Goal: Transaction & Acquisition: Purchase product/service

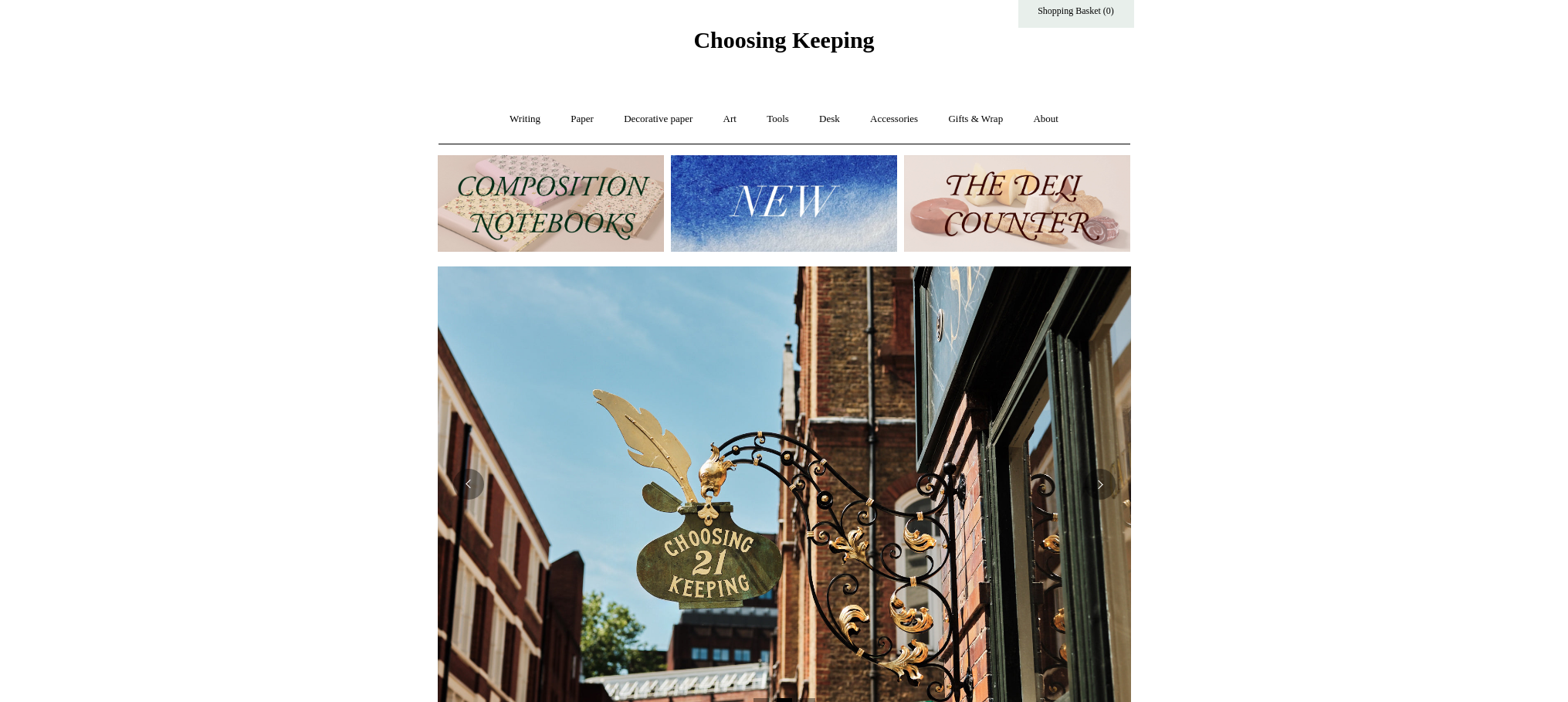
scroll to position [44, 0]
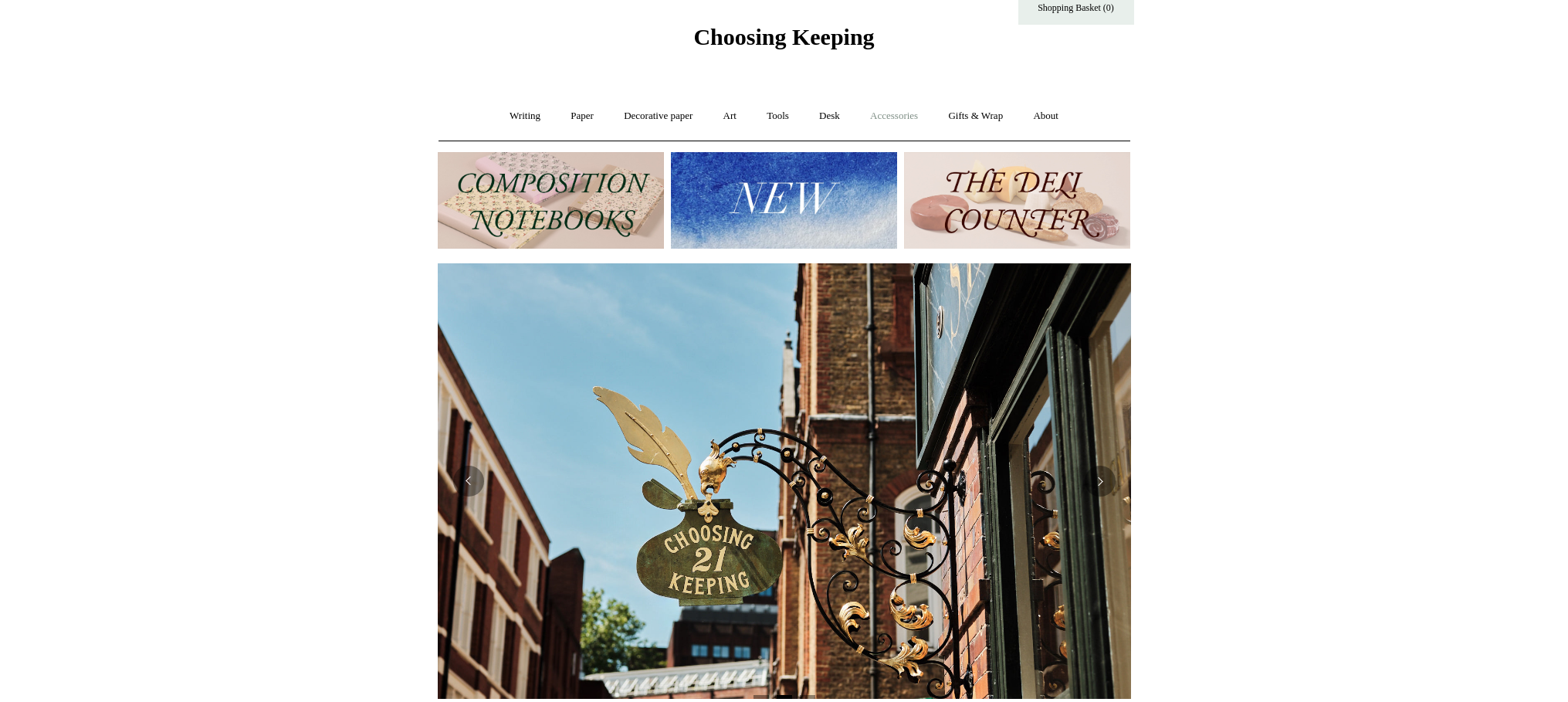
click at [912, 114] on link "Accessories +" at bounding box center [894, 116] width 76 height 41
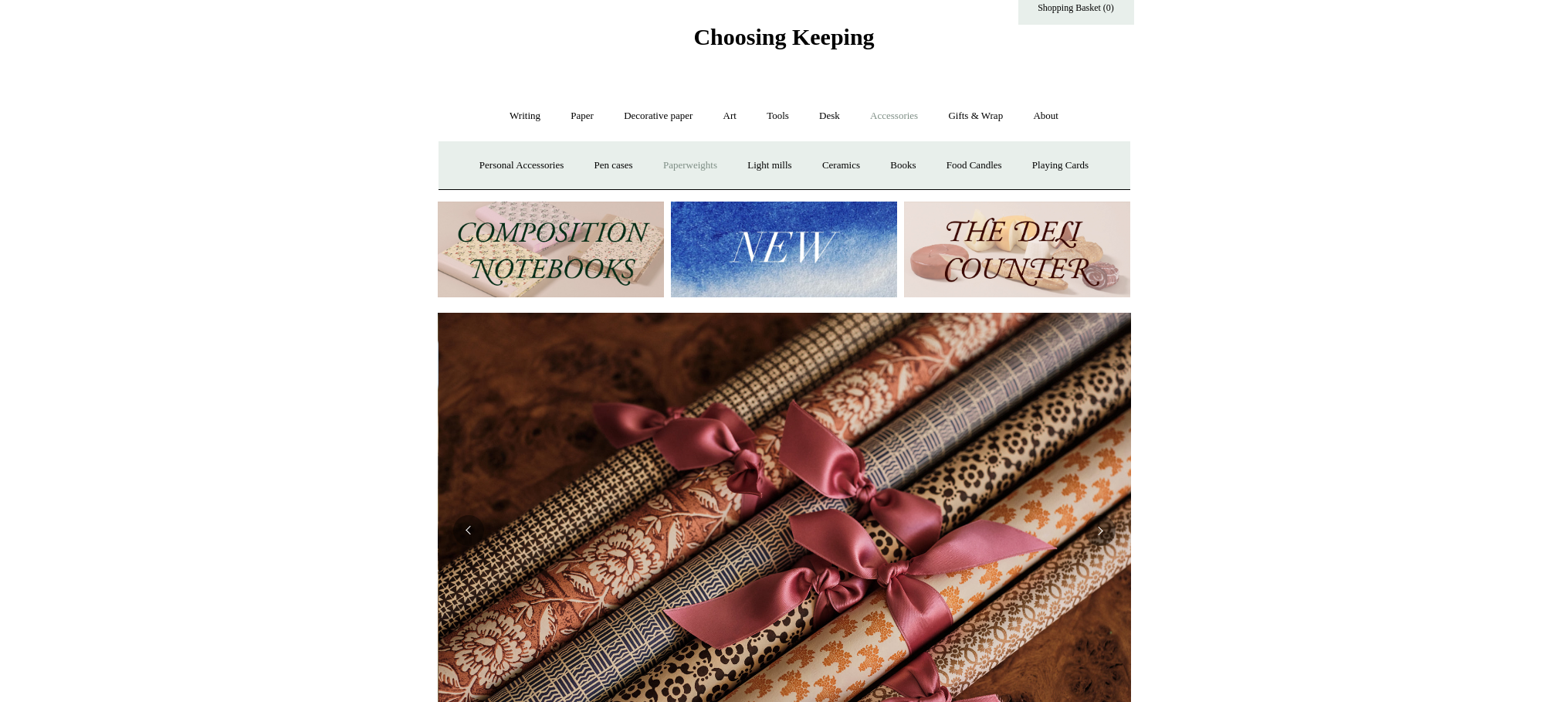
scroll to position [0, 1387]
click at [842, 165] on link "Ceramics +" at bounding box center [841, 165] width 65 height 41
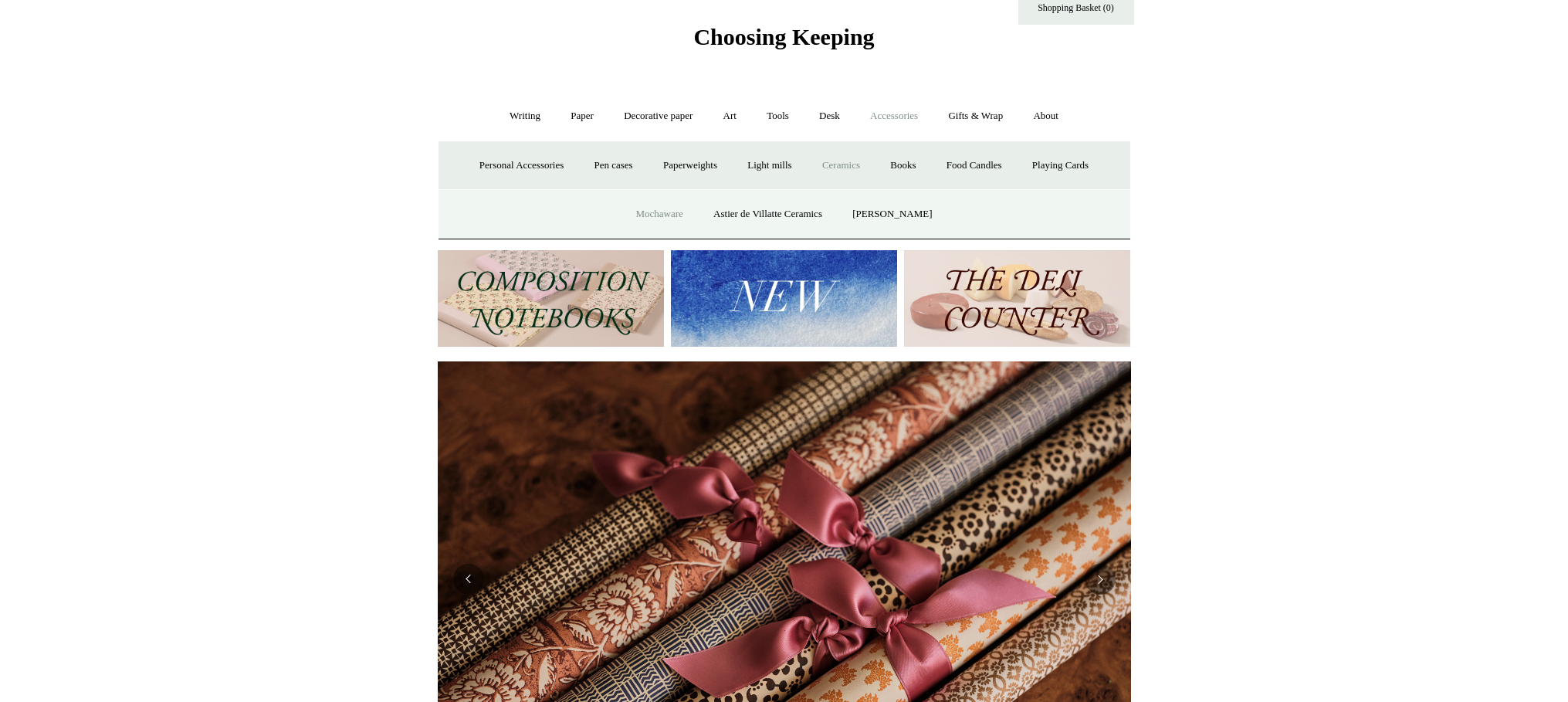
click at [655, 213] on link "Mochaware" at bounding box center [659, 214] width 75 height 41
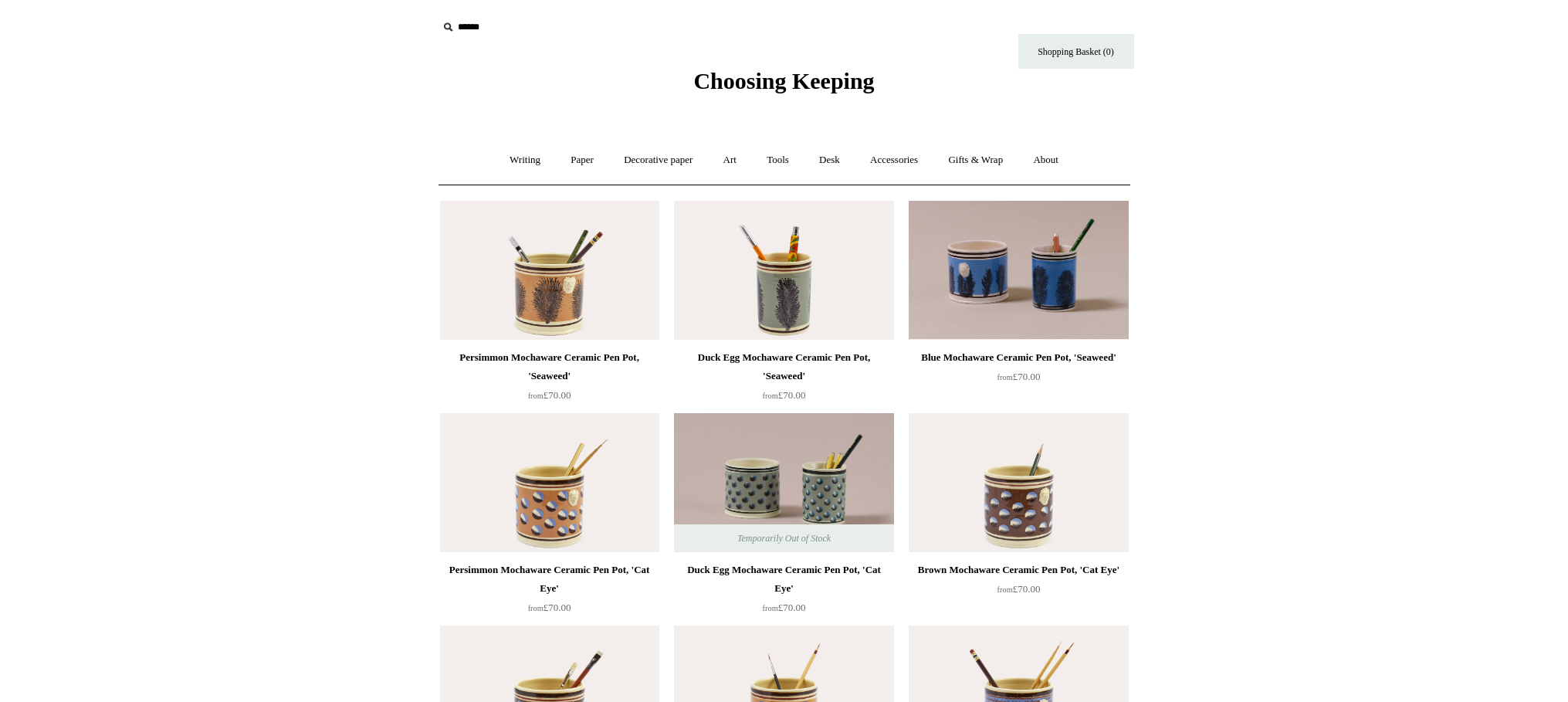
click at [537, 297] on img at bounding box center [549, 270] width 220 height 139
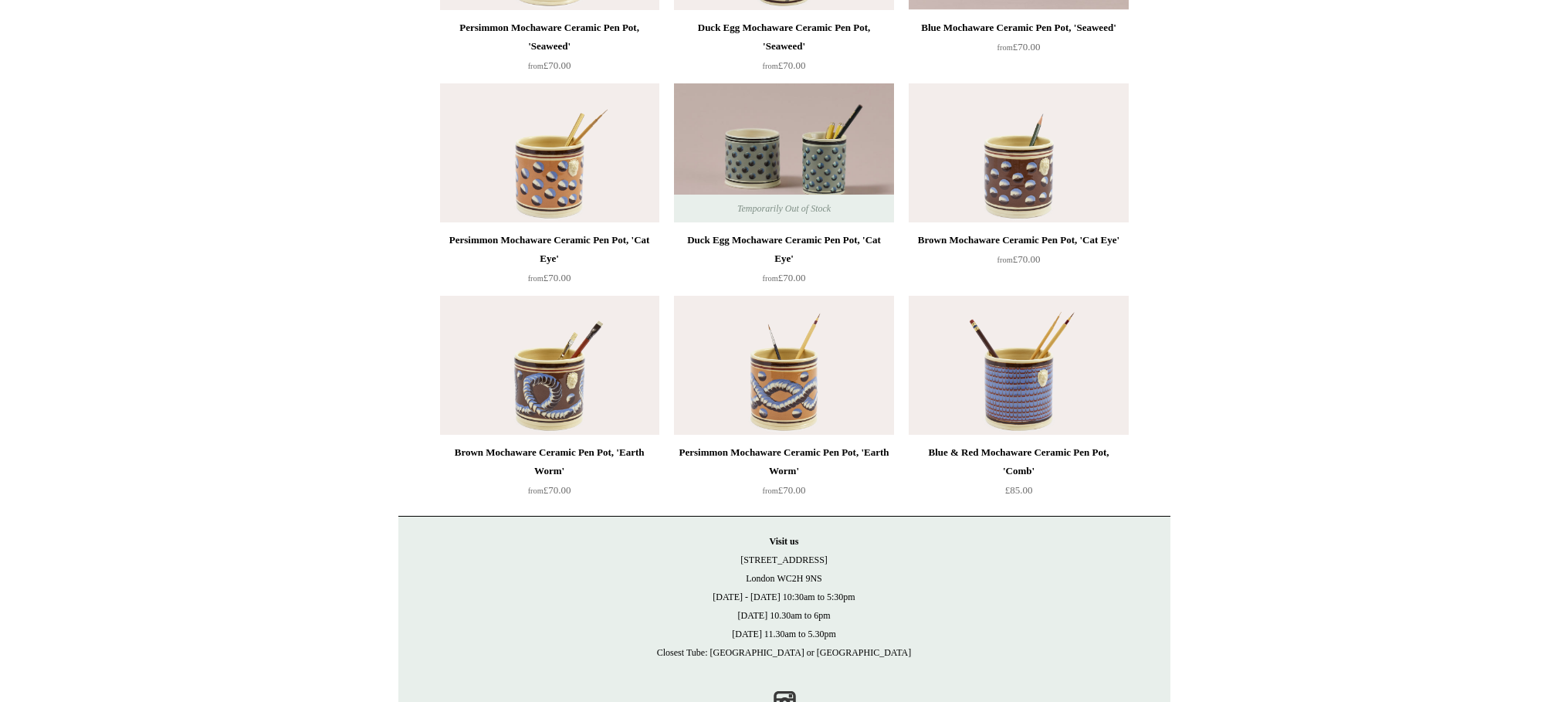
click at [539, 184] on img at bounding box center [549, 153] width 220 height 139
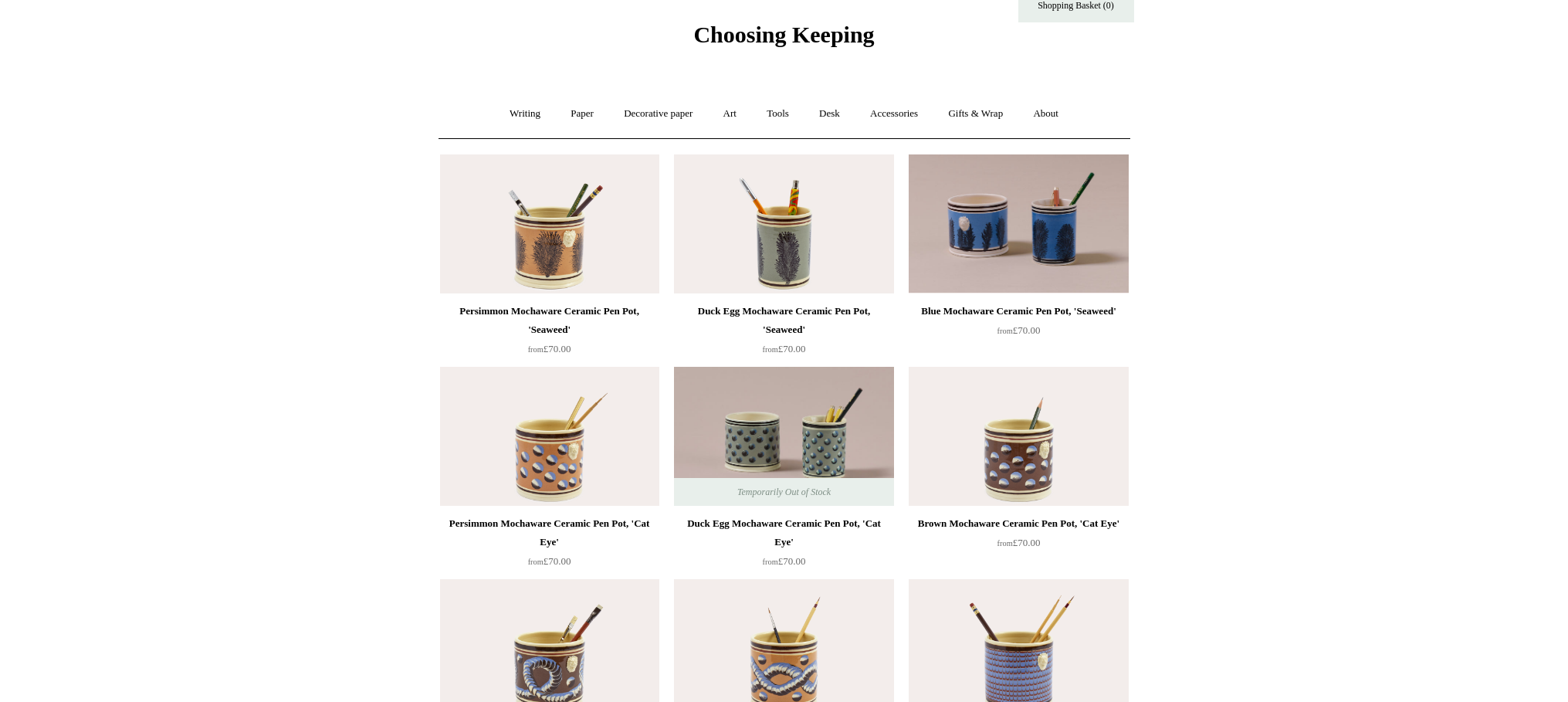
scroll to position [35, 0]
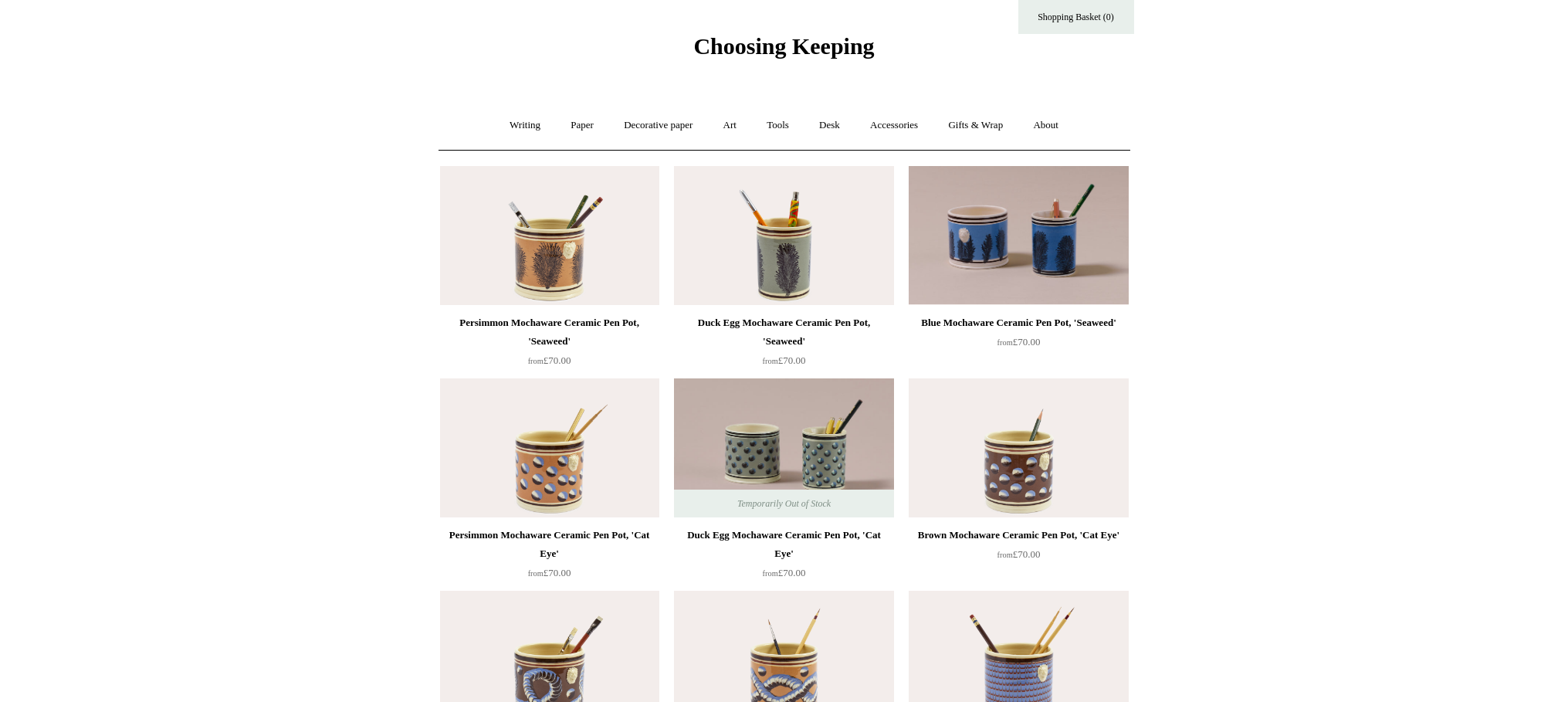
click at [536, 282] on img at bounding box center [549, 236] width 220 height 139
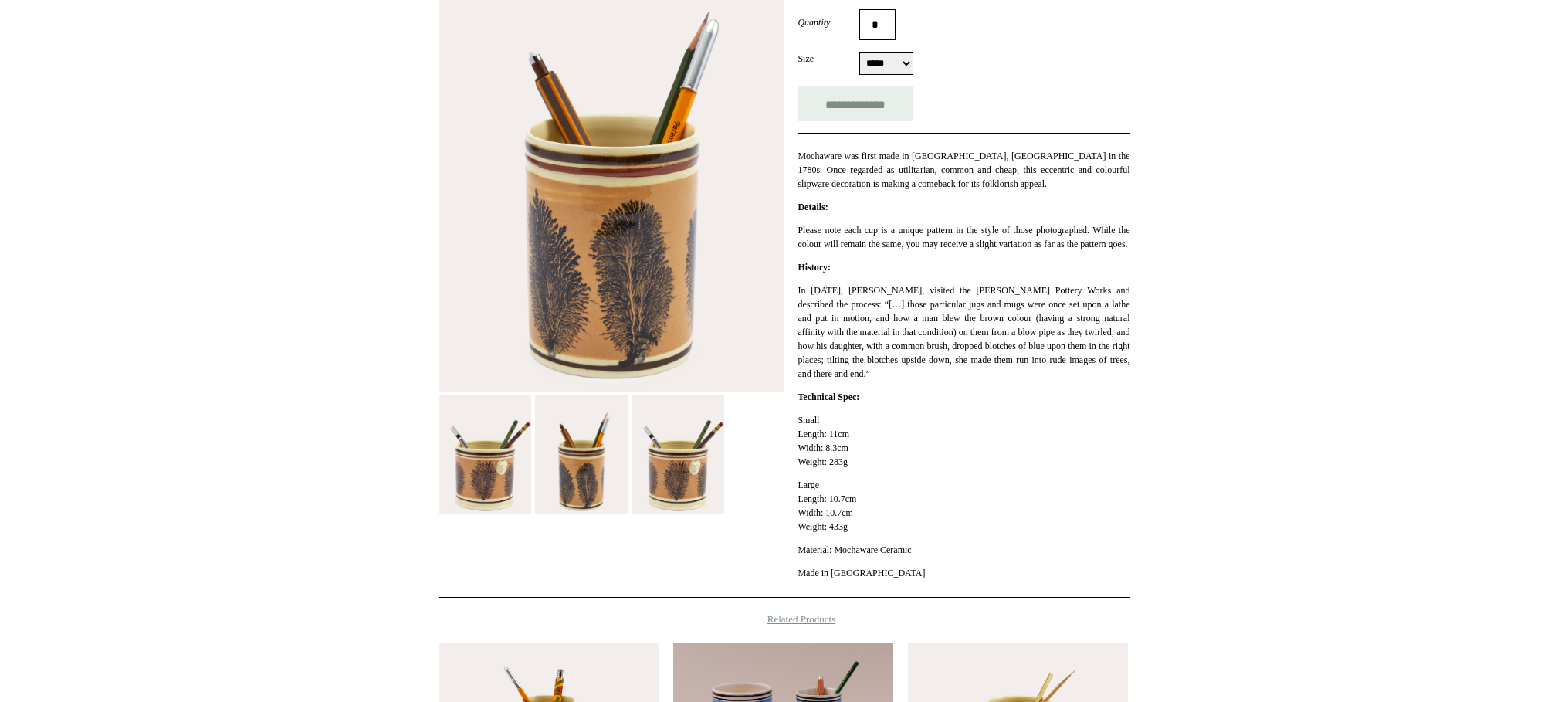
scroll to position [293, 0]
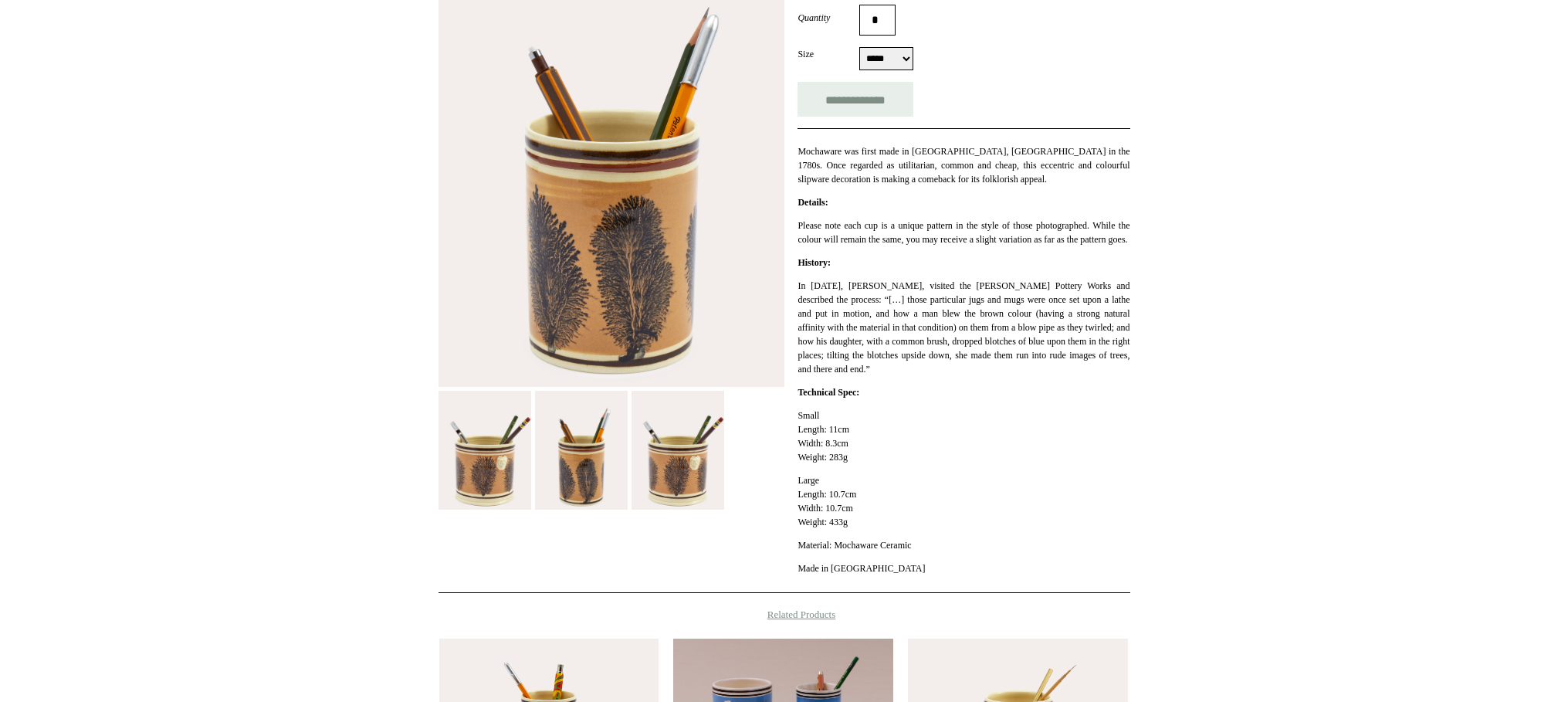
click at [687, 446] on img at bounding box center [678, 450] width 93 height 119
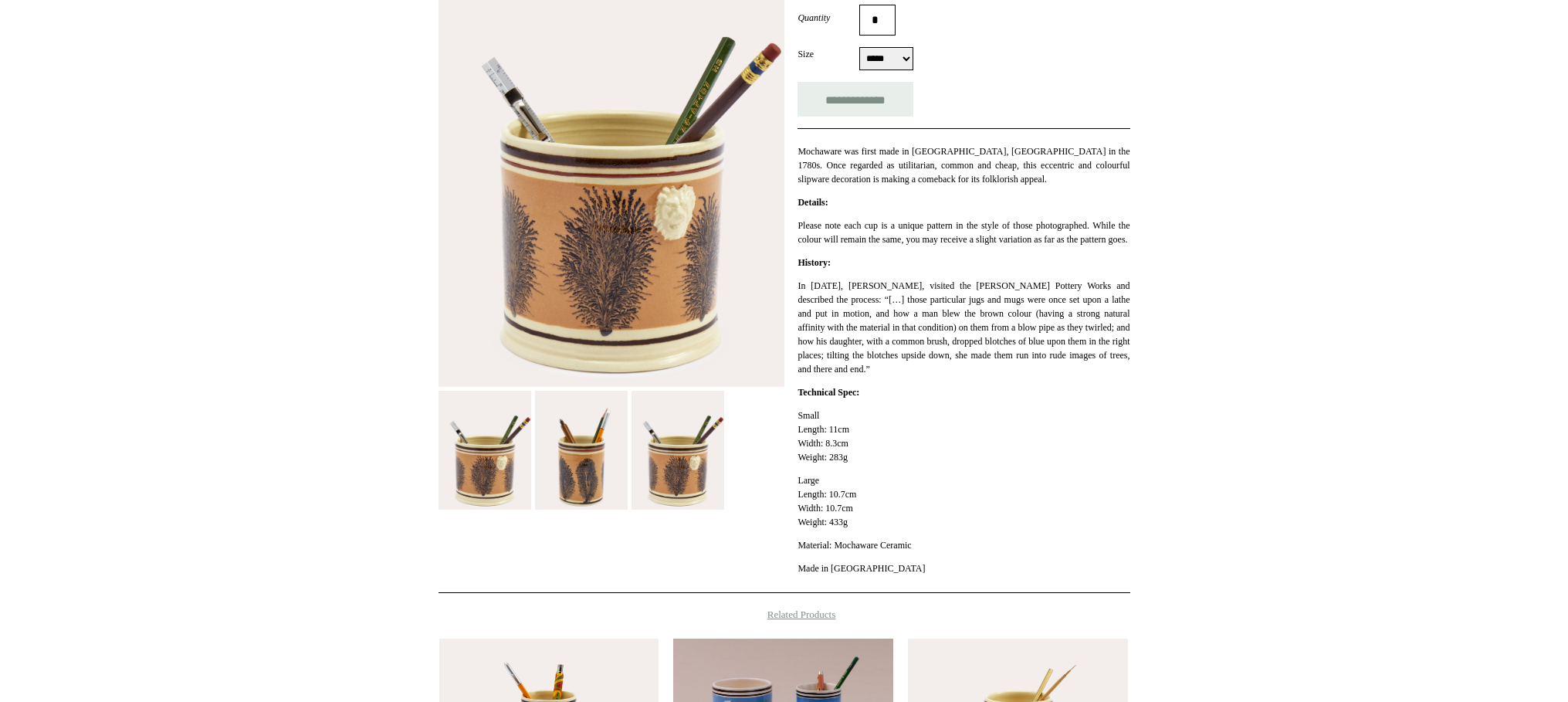
click at [682, 207] on img at bounding box center [611, 165] width 346 height 443
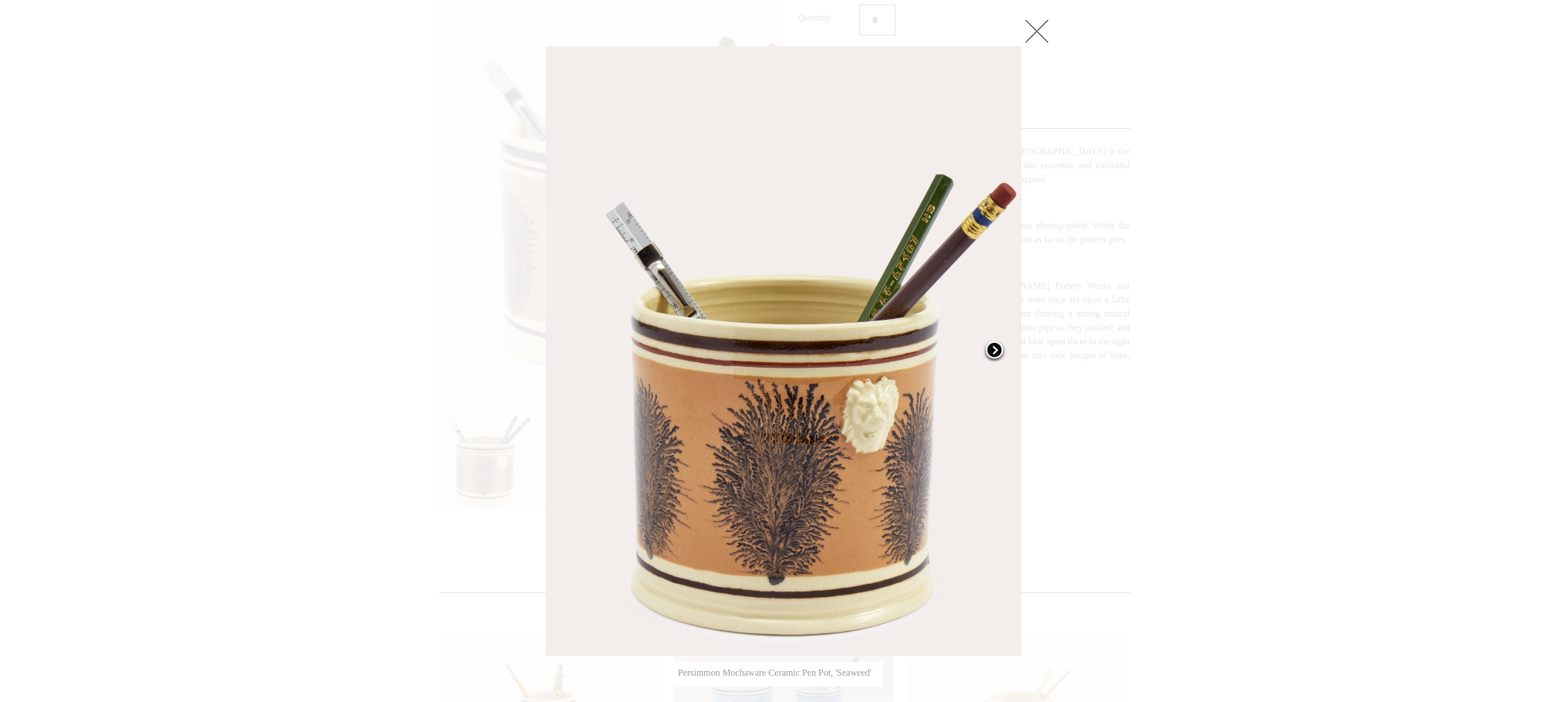
click at [861, 422] on link at bounding box center [938, 351] width 167 height 609
click at [1000, 349] on span at bounding box center [994, 351] width 23 height 23
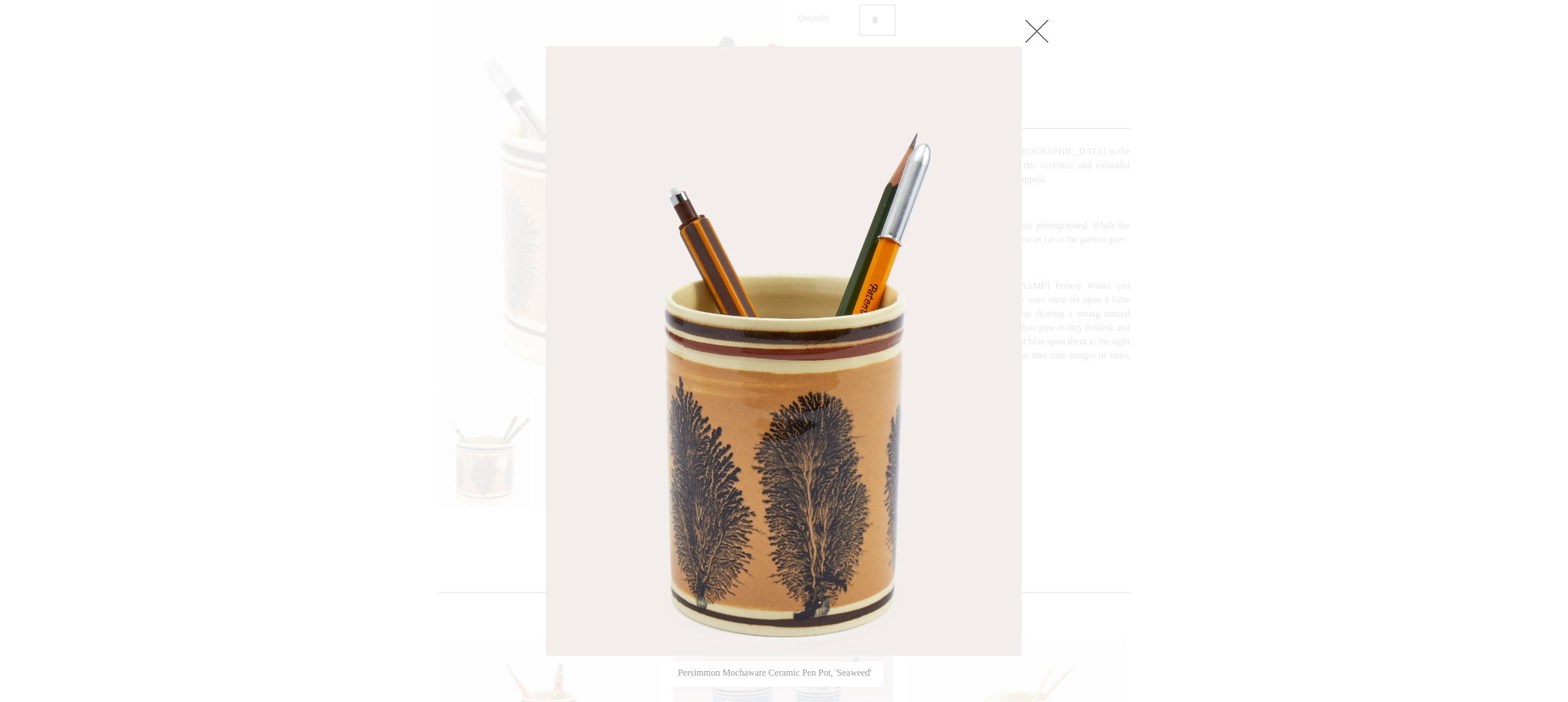
click at [1036, 32] on link at bounding box center [1037, 30] width 31 height 31
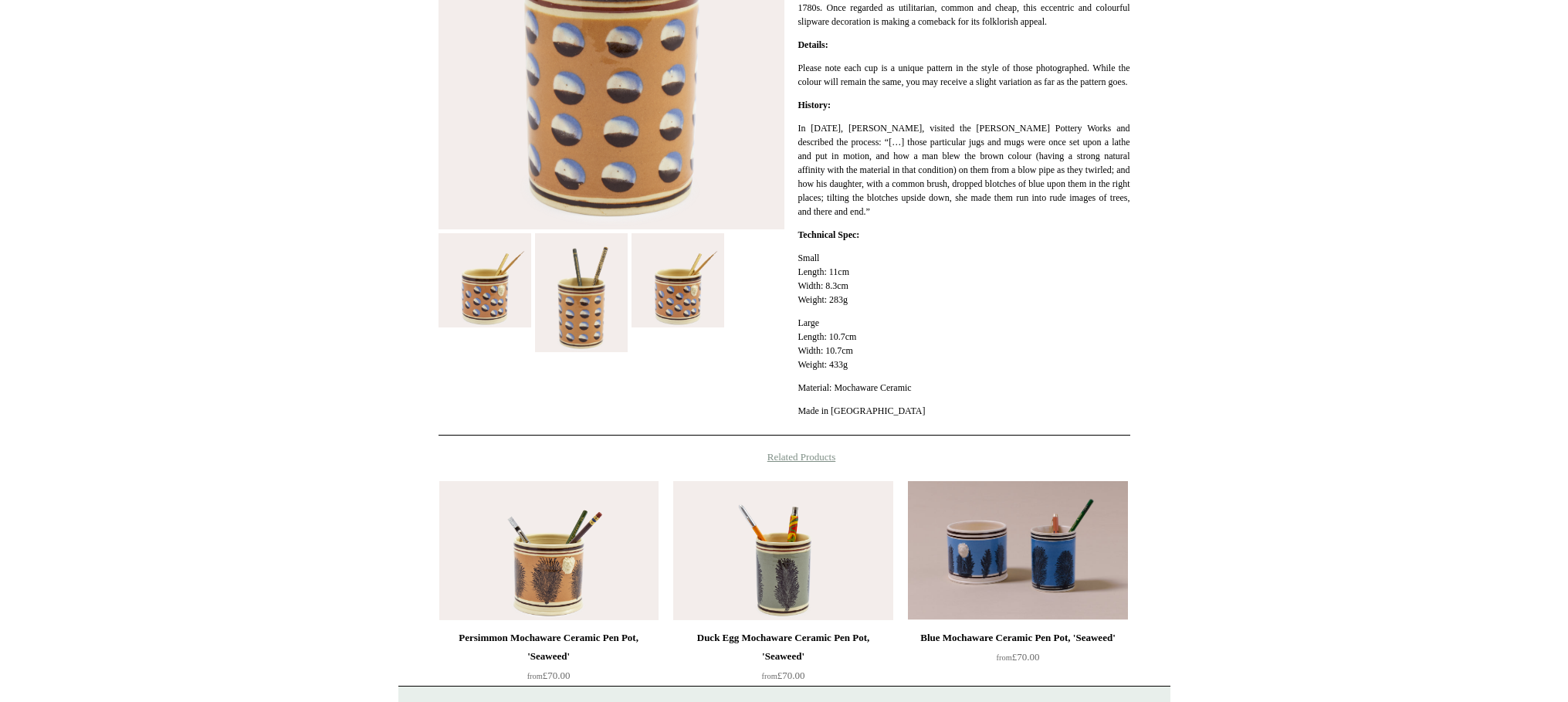
scroll to position [459, 0]
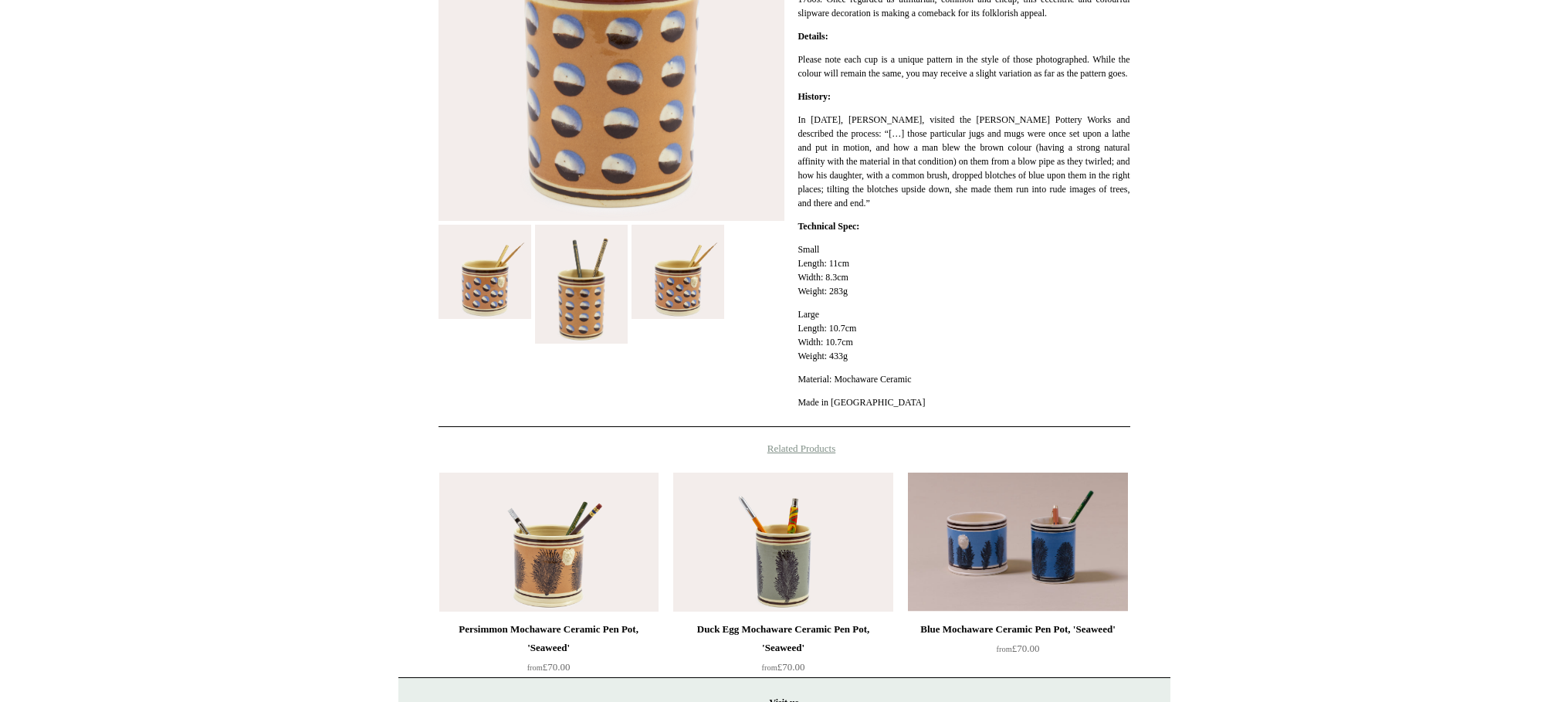
click at [482, 279] on img at bounding box center [485, 272] width 93 height 94
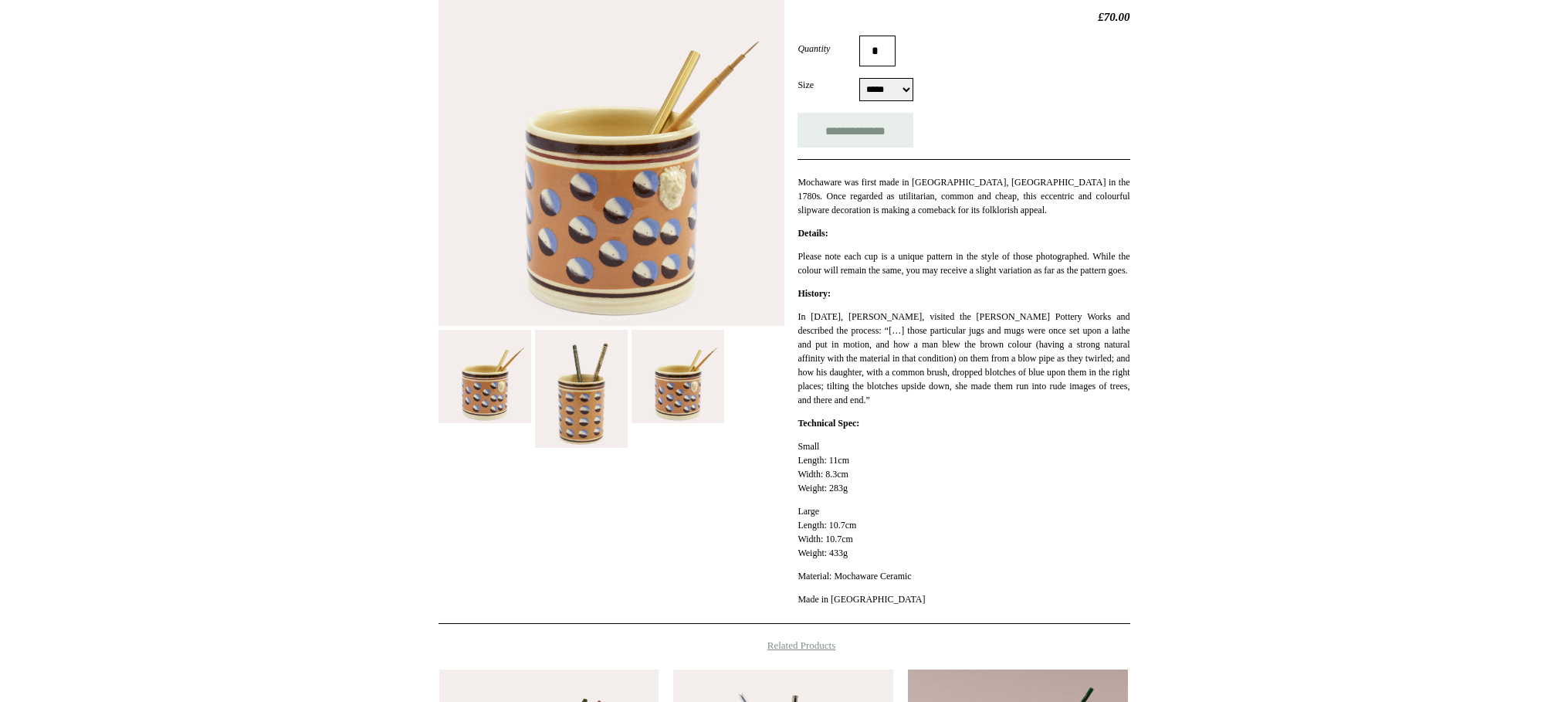
scroll to position [259, 0]
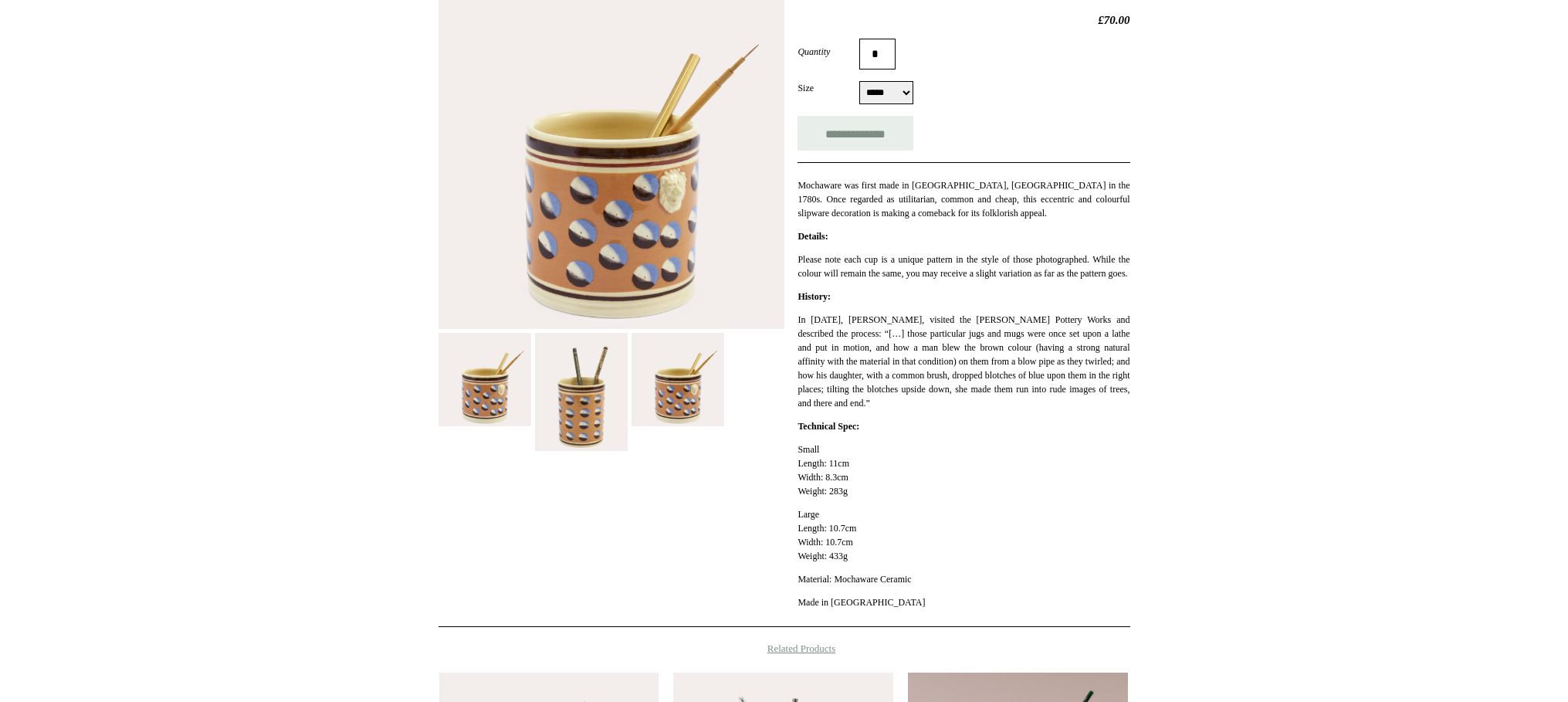
click at [650, 208] on img at bounding box center [611, 153] width 346 height 351
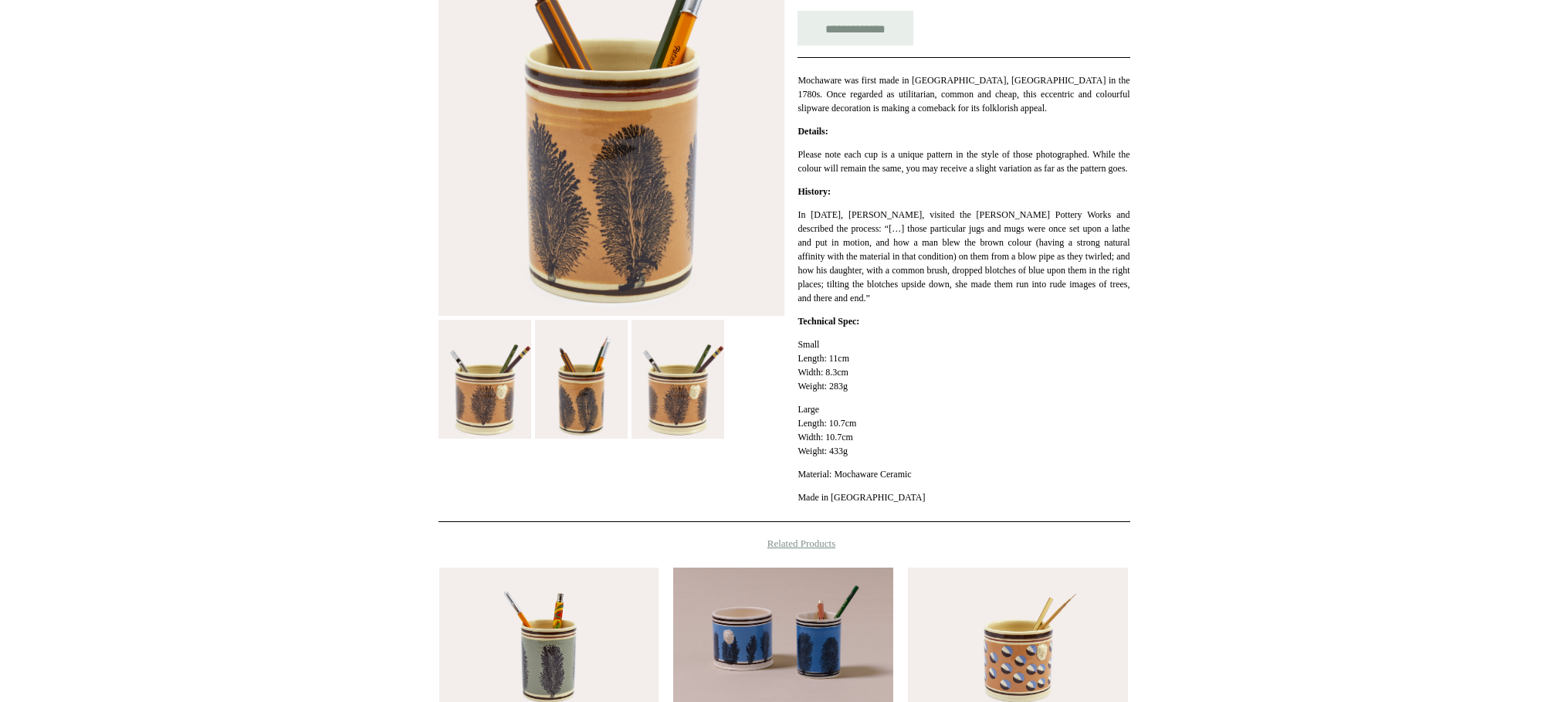
scroll to position [371, 0]
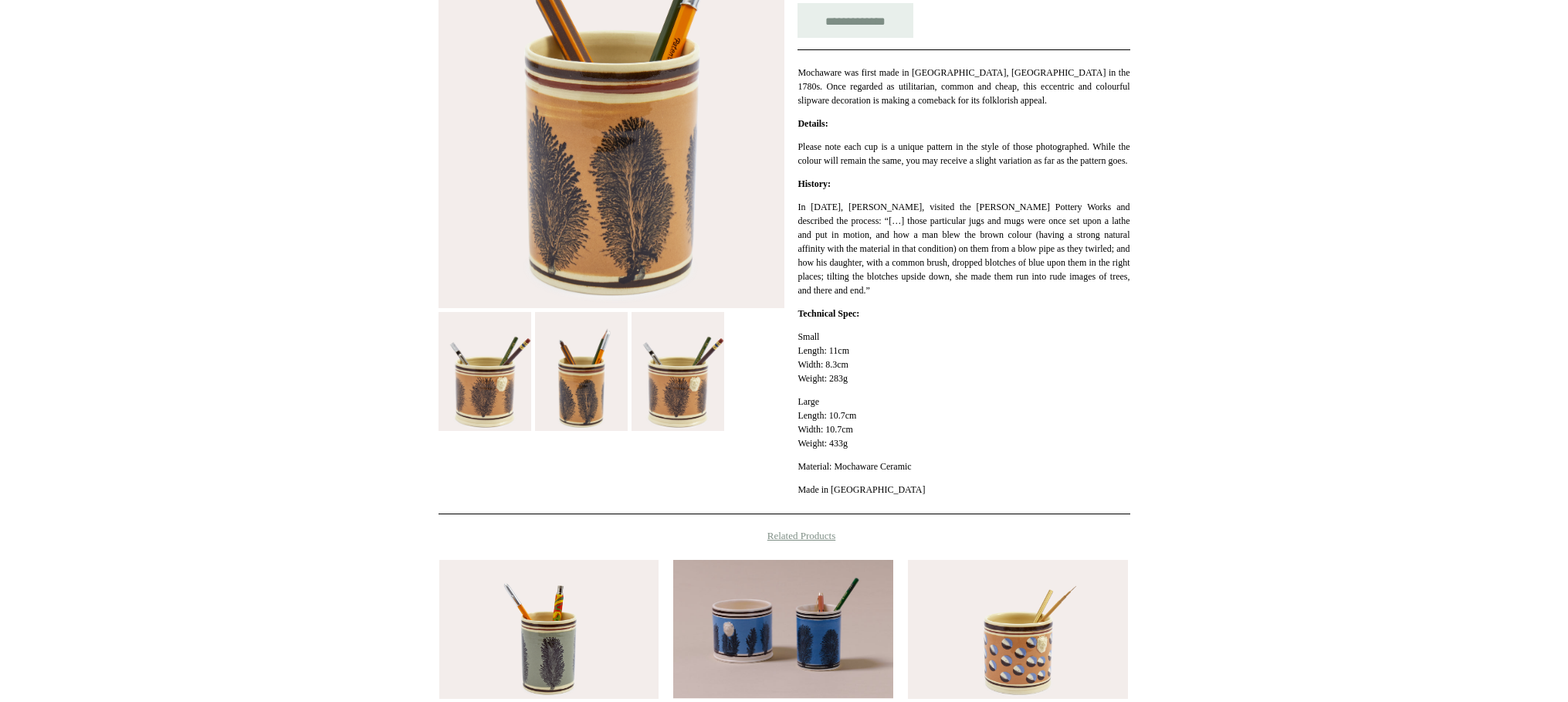
click at [660, 391] on img at bounding box center [678, 371] width 93 height 119
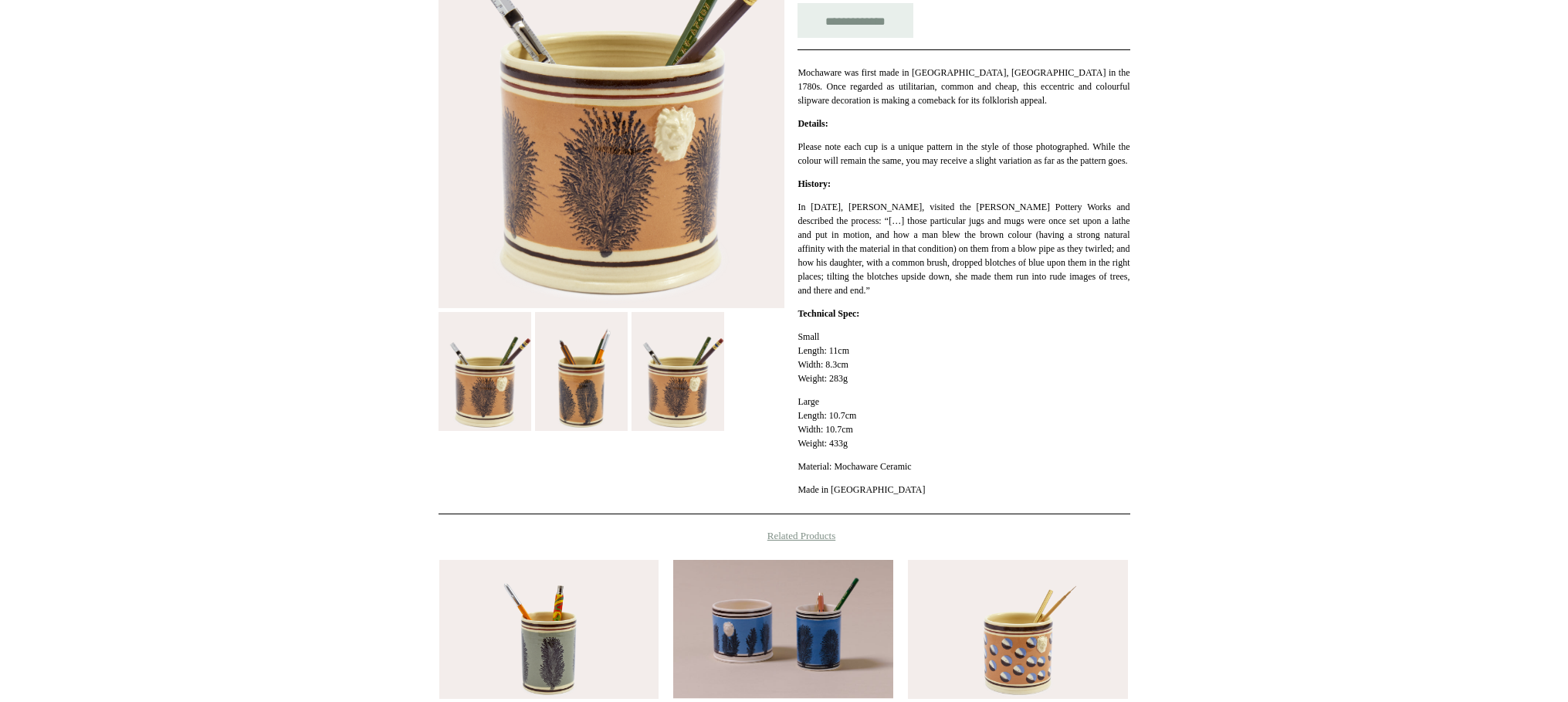
click at [679, 134] on img at bounding box center [611, 87] width 346 height 443
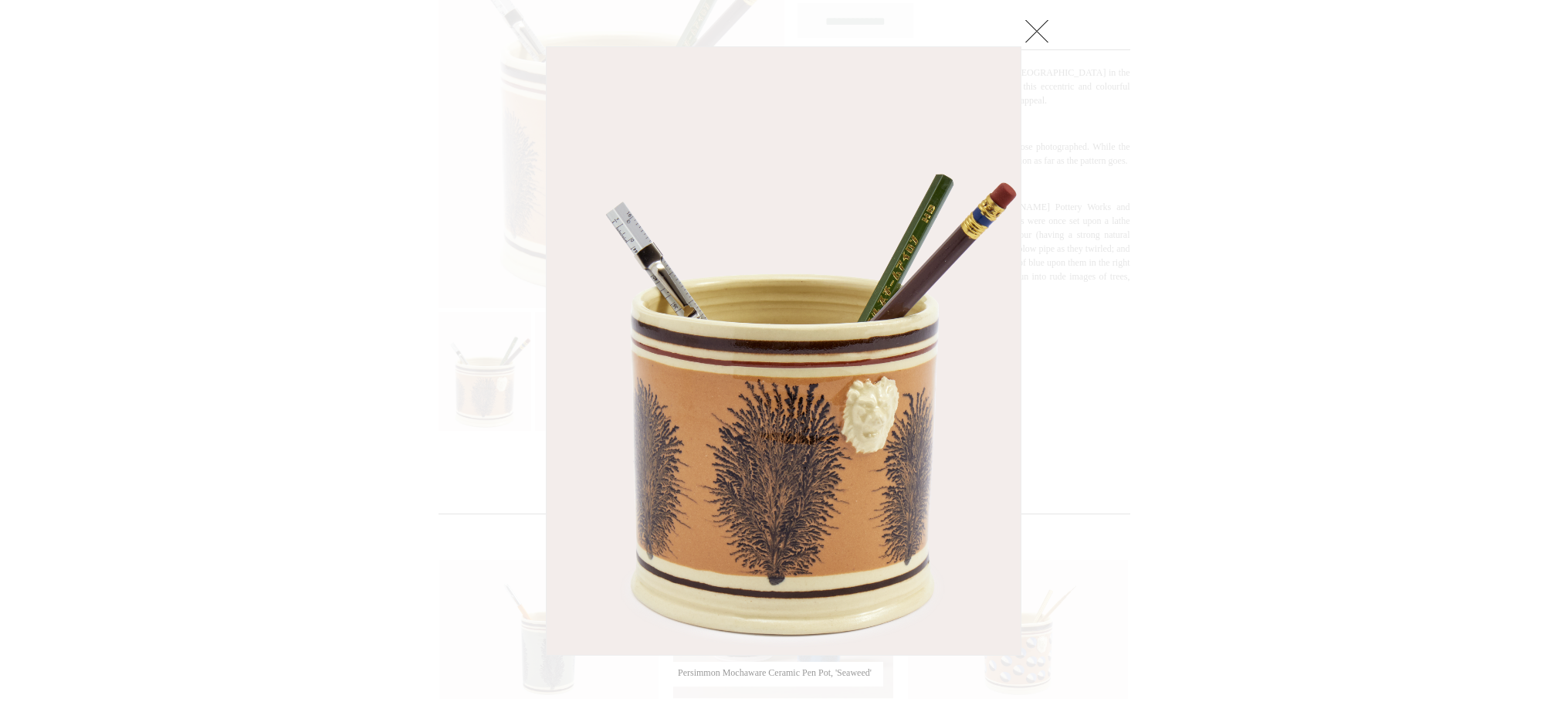
click at [1043, 26] on link at bounding box center [1037, 30] width 31 height 31
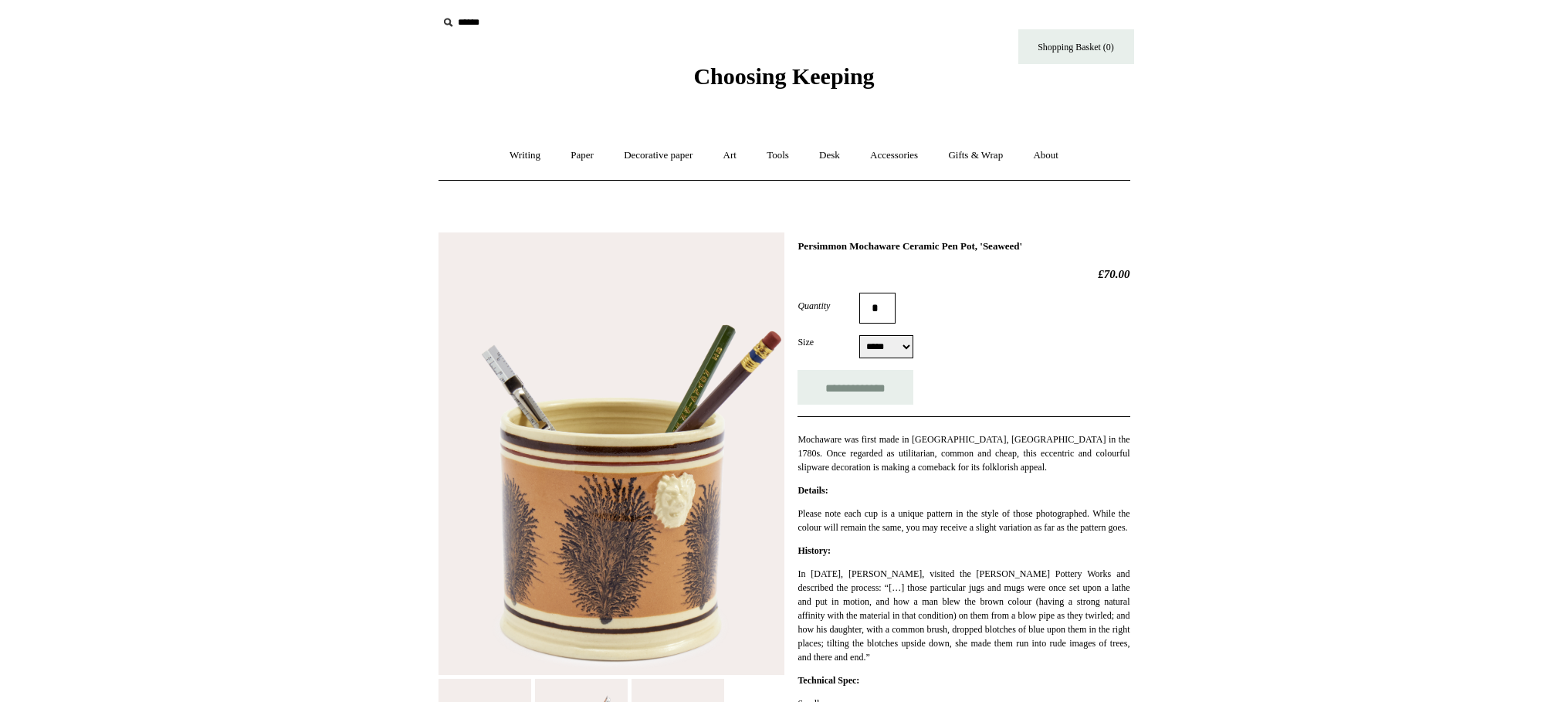
scroll to position [0, 0]
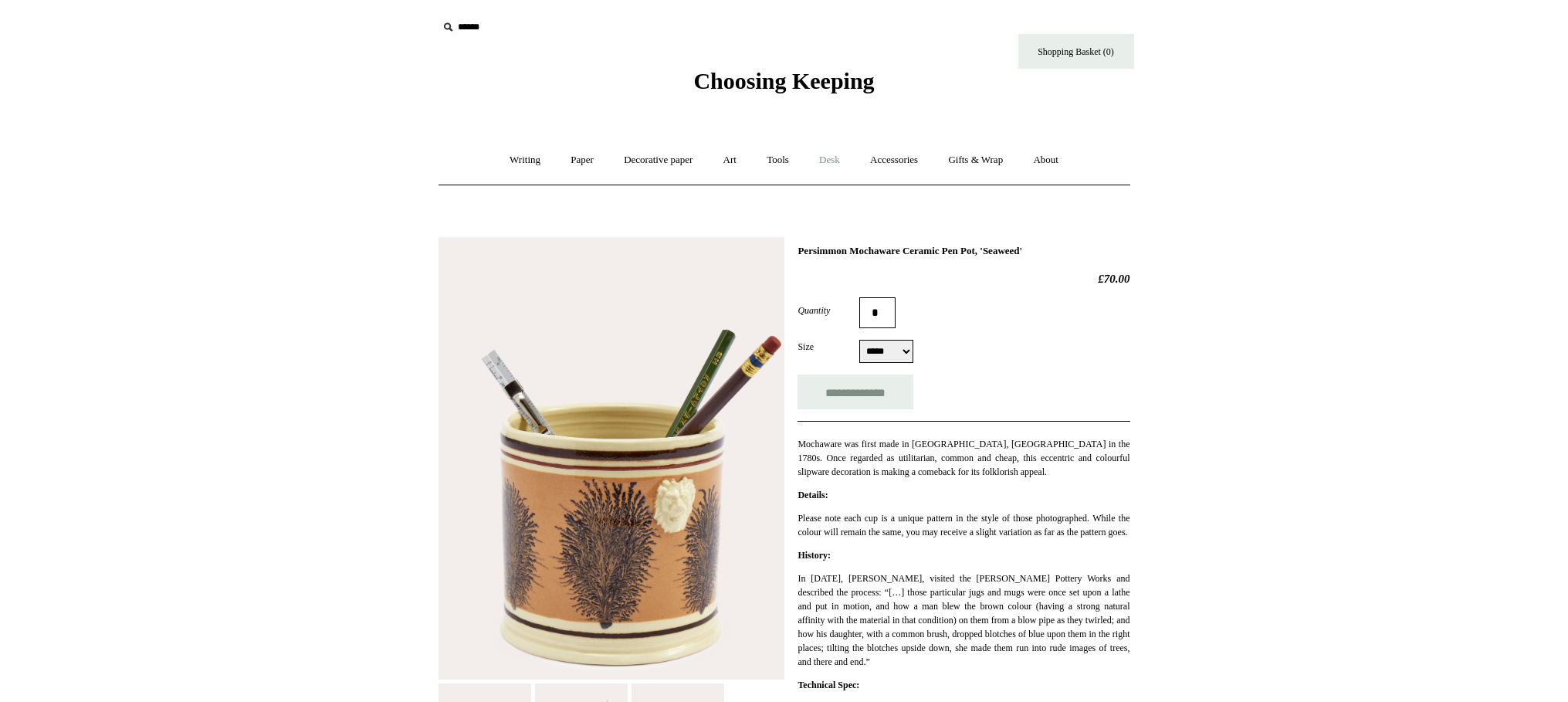
click at [837, 164] on link "Desk +" at bounding box center [830, 160] width 49 height 41
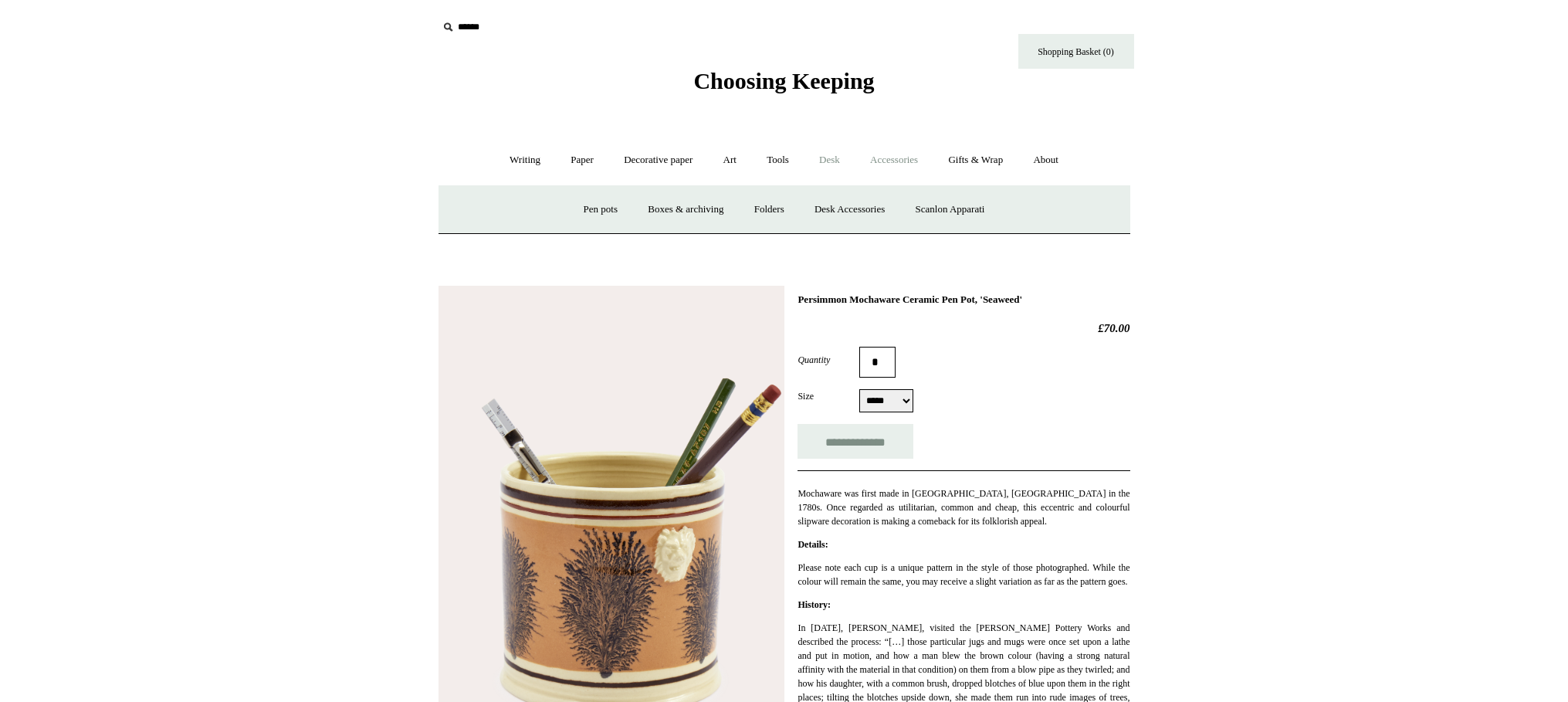
click at [913, 162] on link "Accessories +" at bounding box center [894, 160] width 76 height 41
click at [912, 204] on link "Books" at bounding box center [903, 209] width 53 height 41
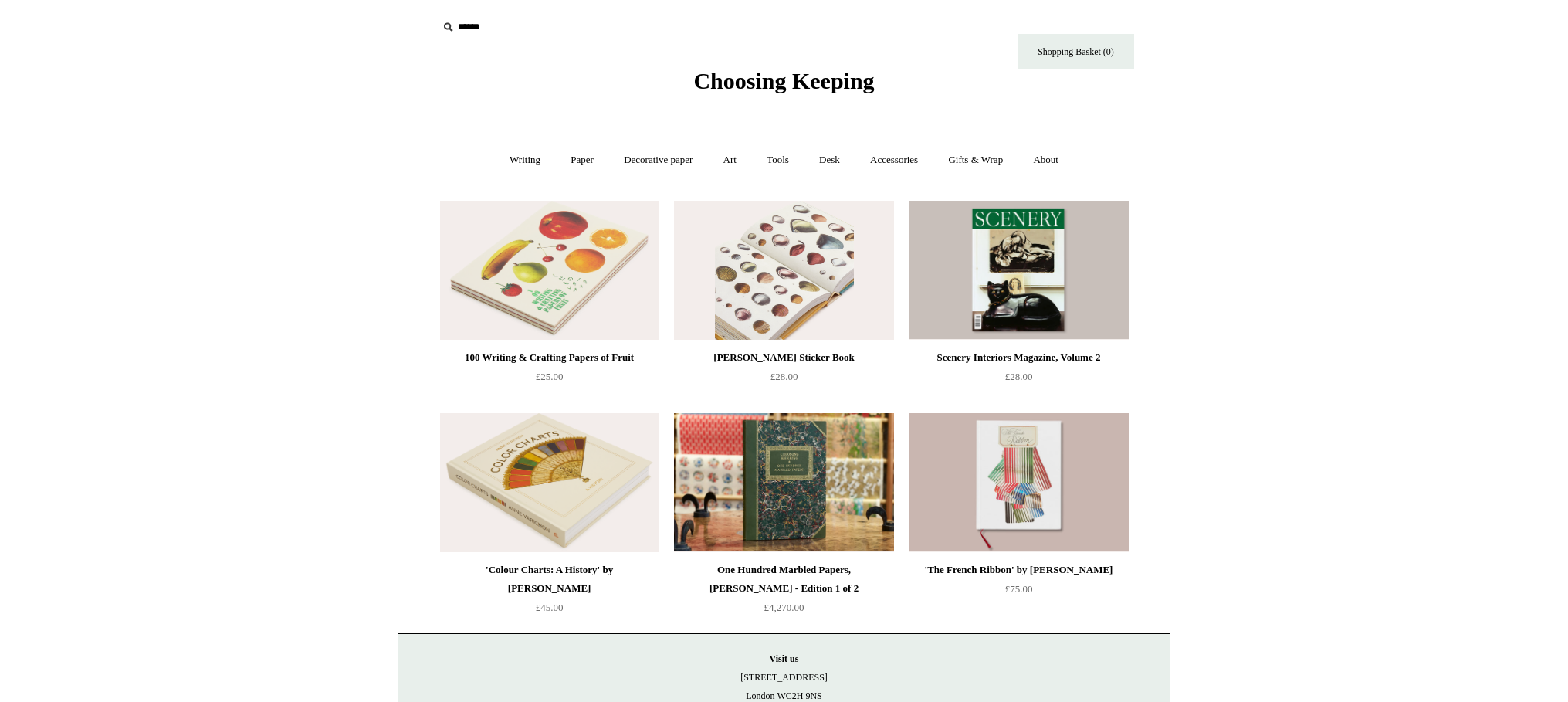
click at [797, 249] on img at bounding box center [783, 270] width 220 height 139
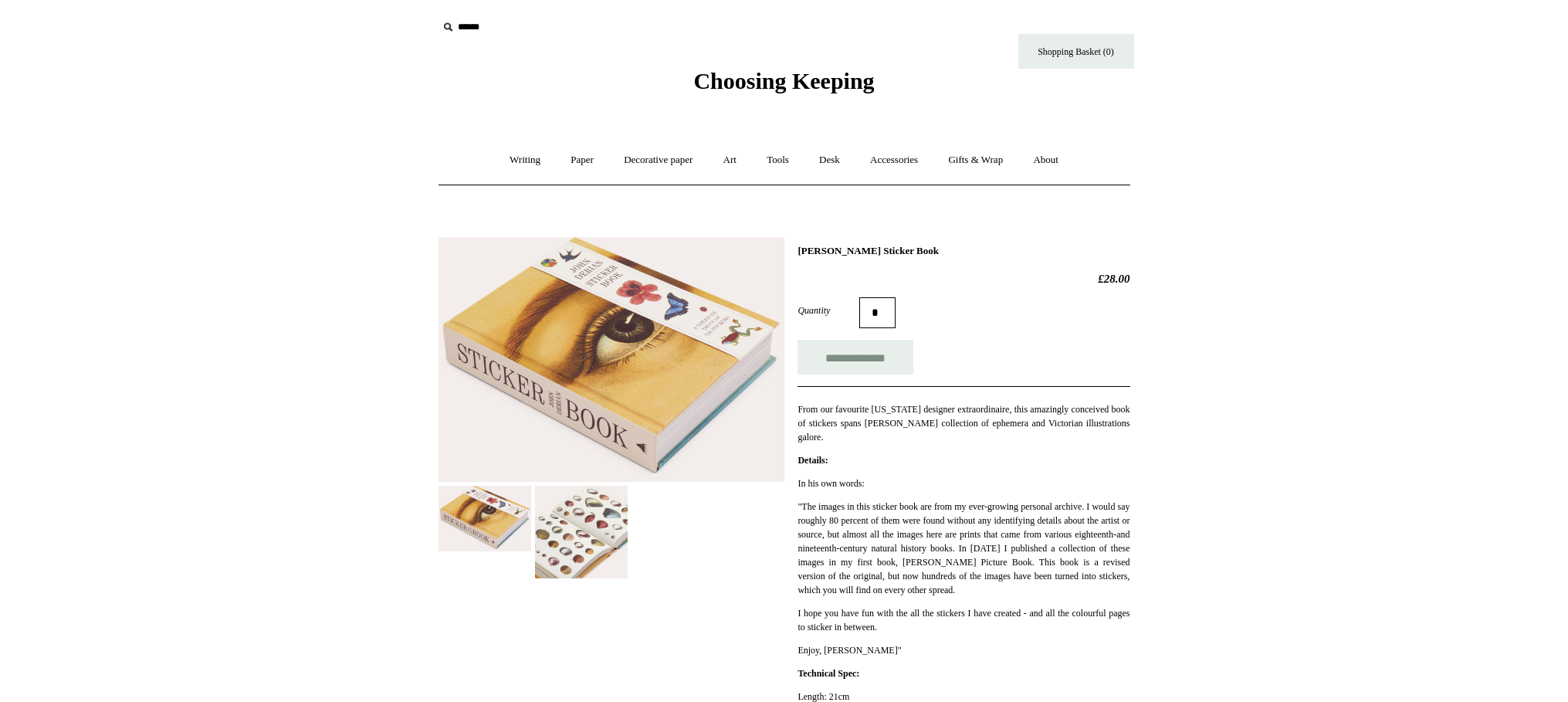
click at [573, 563] on img at bounding box center [581, 532] width 93 height 93
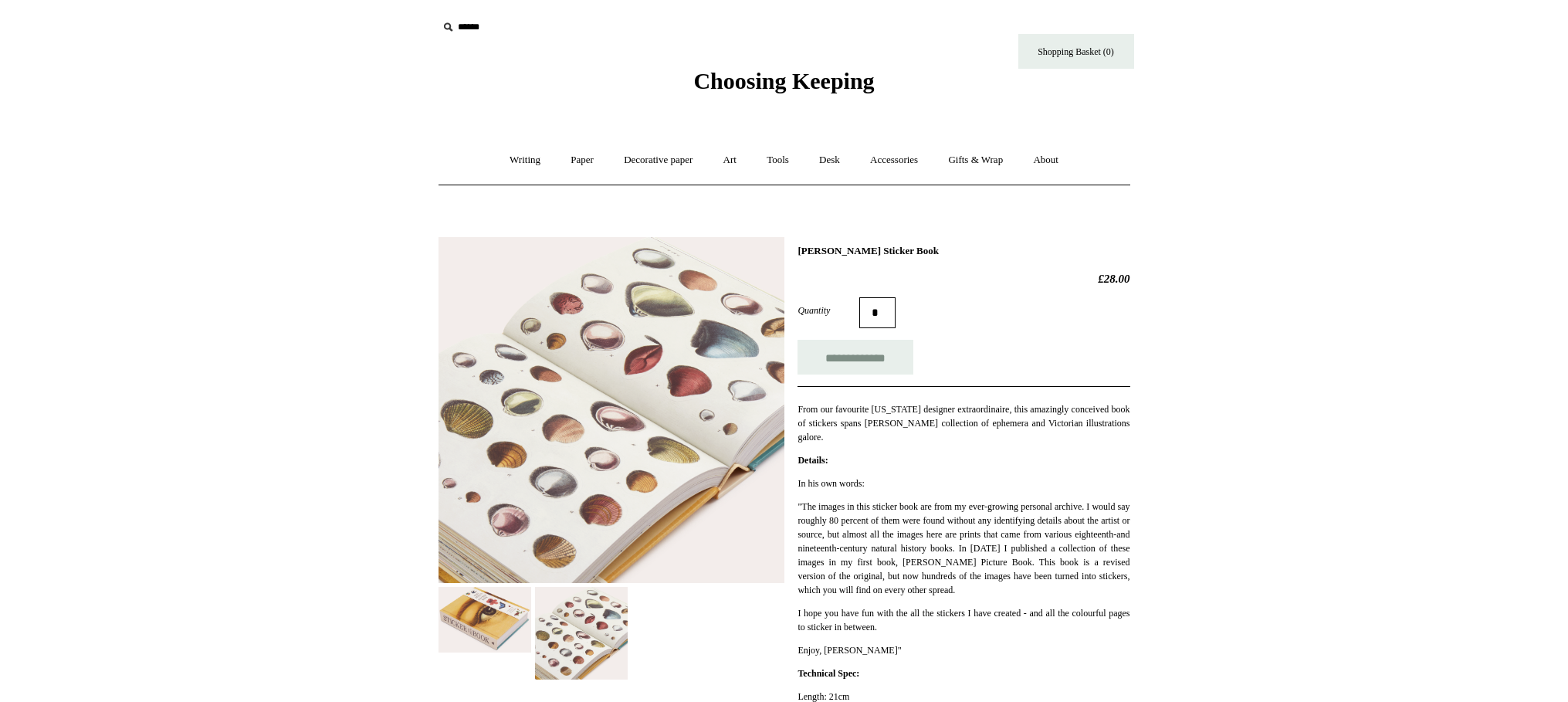
scroll to position [1, 0]
click at [886, 164] on link "Accessories +" at bounding box center [894, 159] width 76 height 41
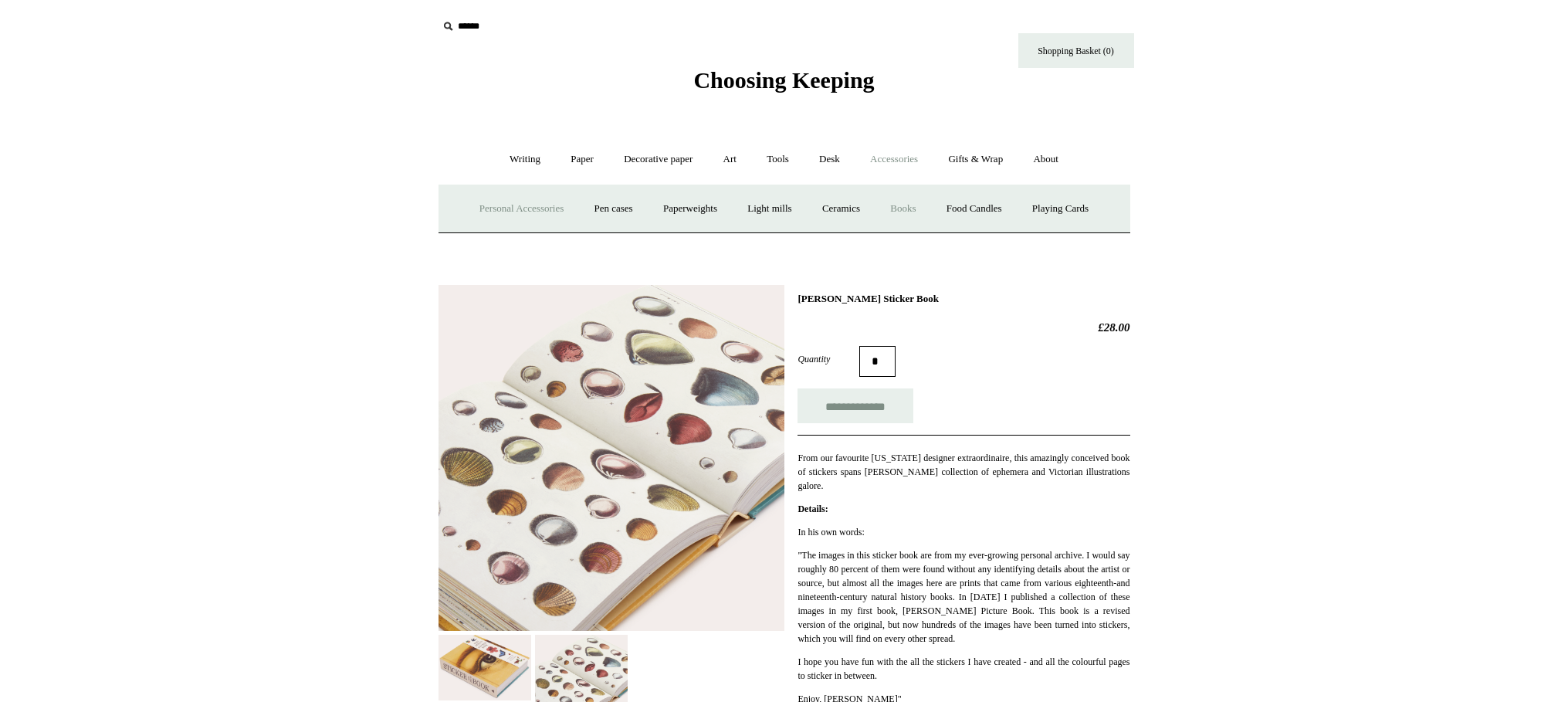
click at [506, 209] on link "Personal Accessories +" at bounding box center [521, 208] width 112 height 41
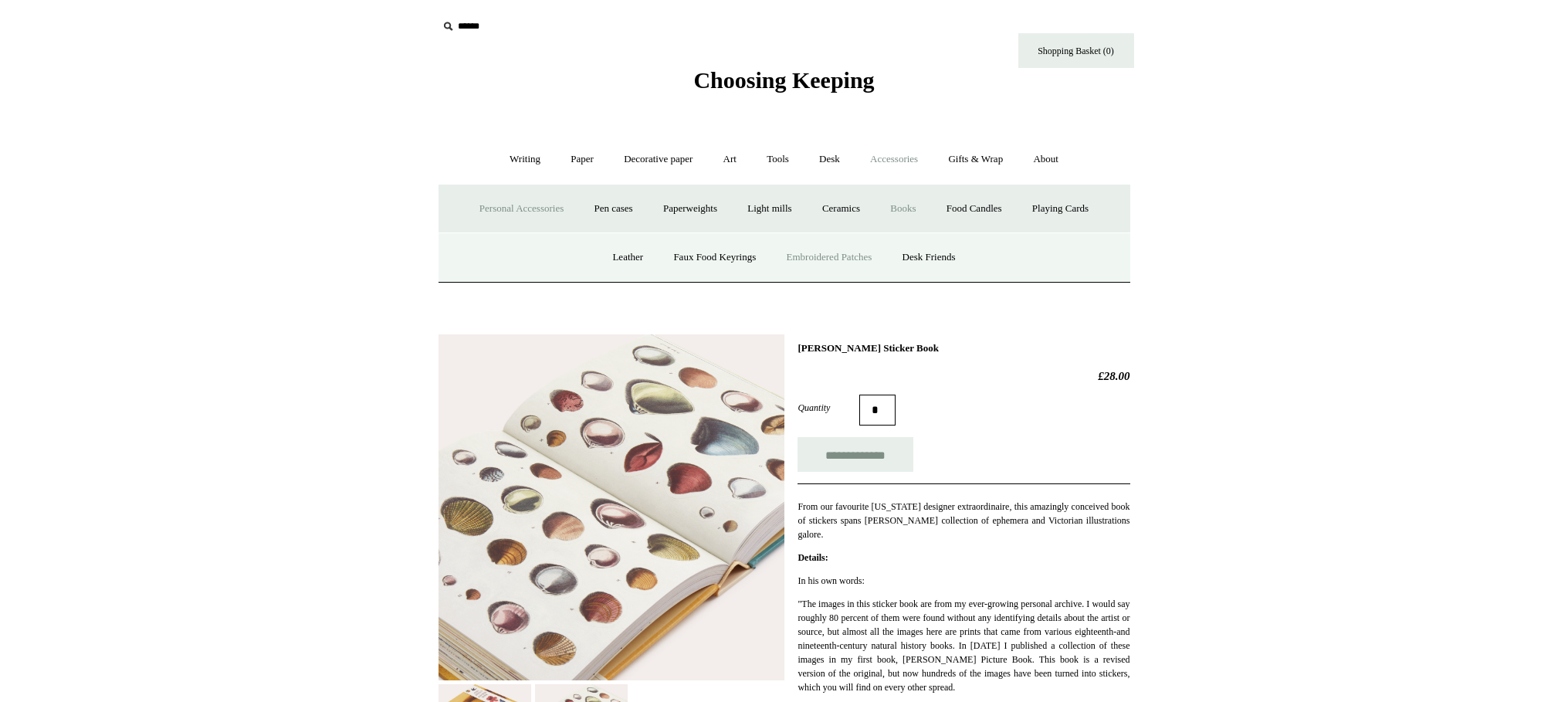
click at [858, 262] on link "Embroidered Patches" at bounding box center [830, 257] width 113 height 41
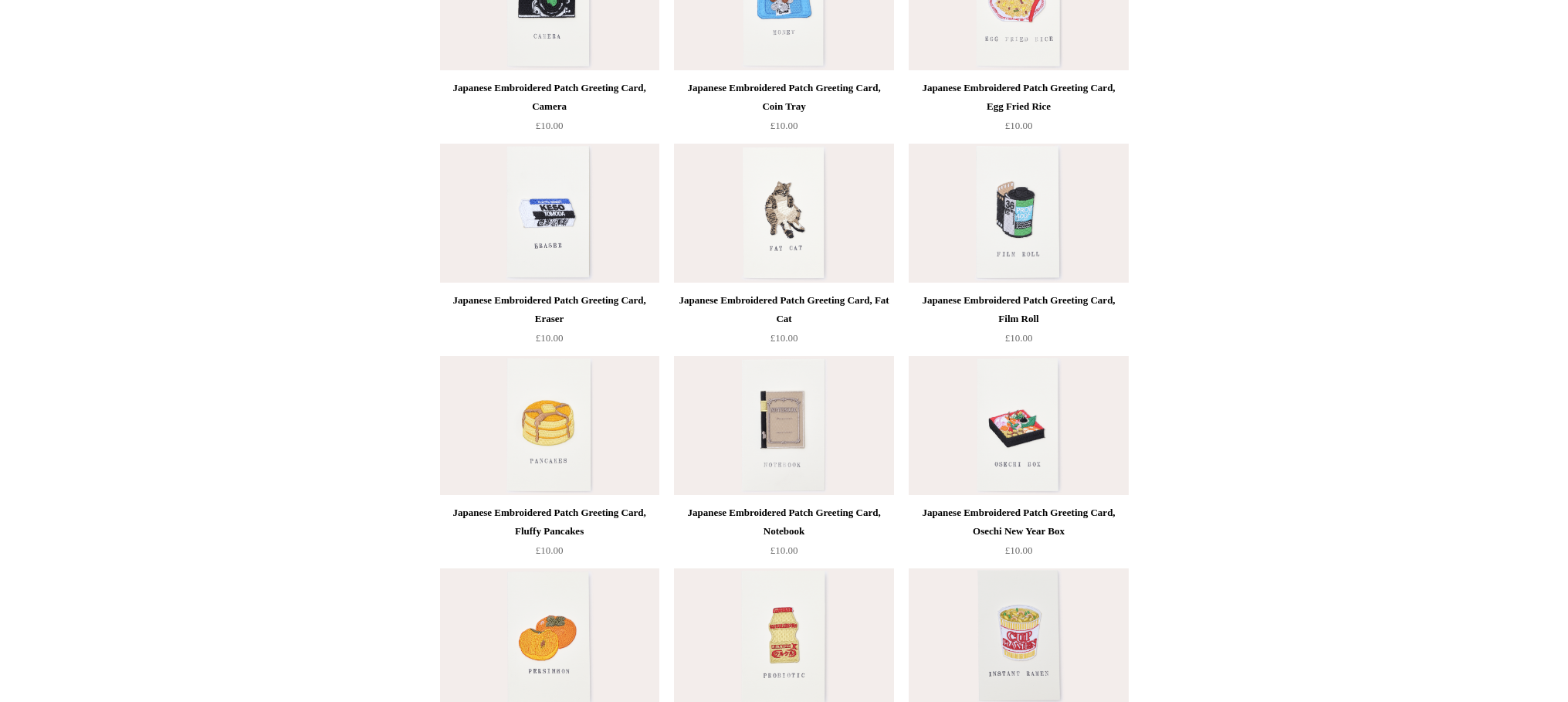
scroll to position [277, 0]
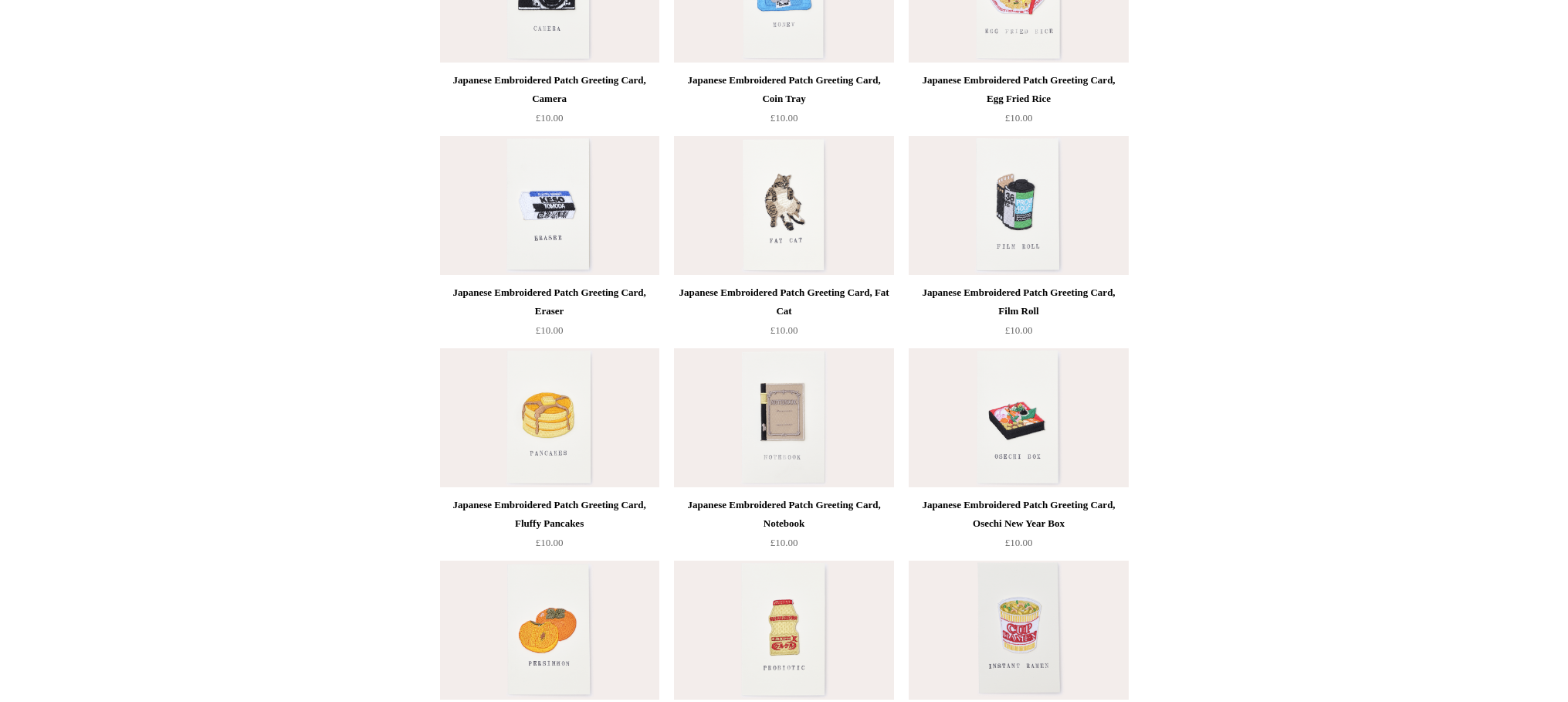
click at [770, 395] on img at bounding box center [783, 418] width 220 height 139
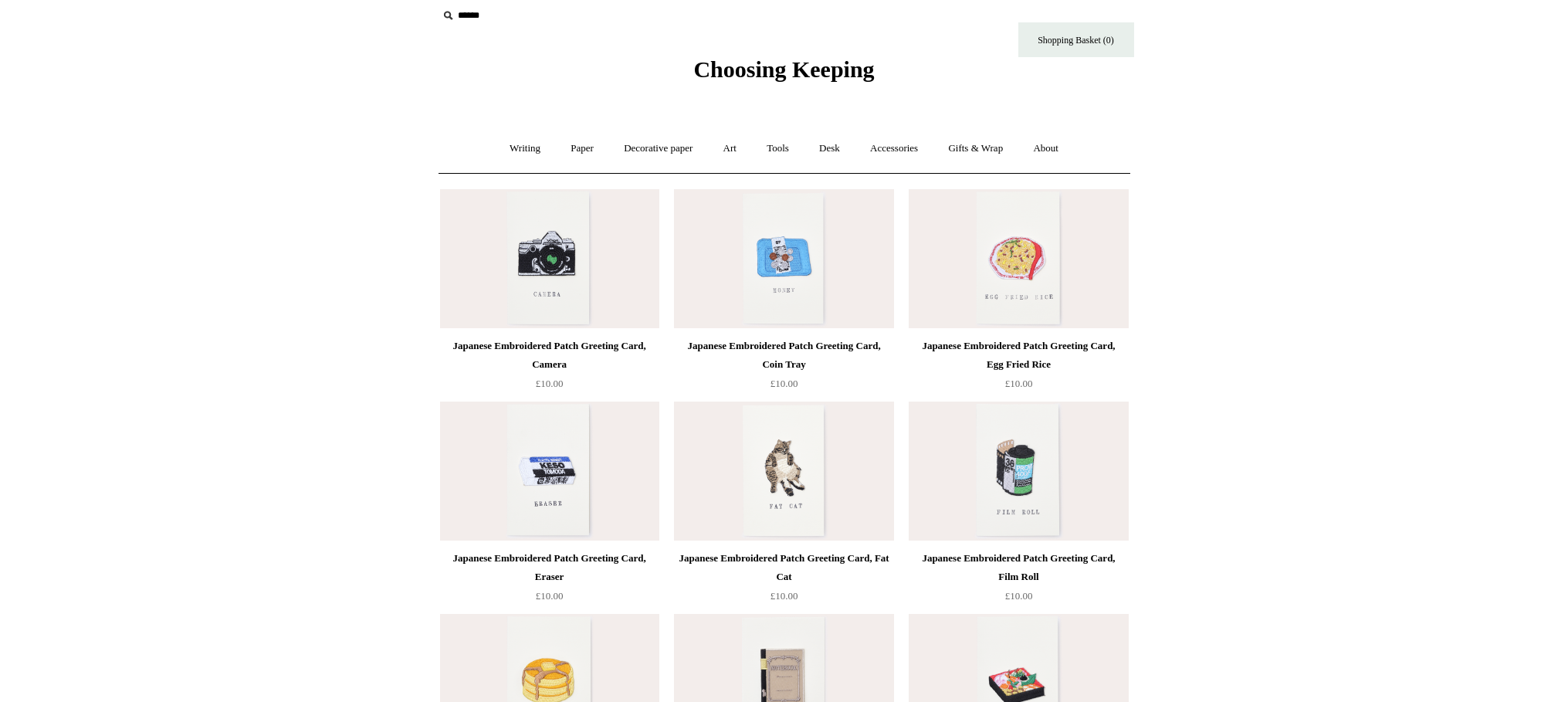
scroll to position [0, 0]
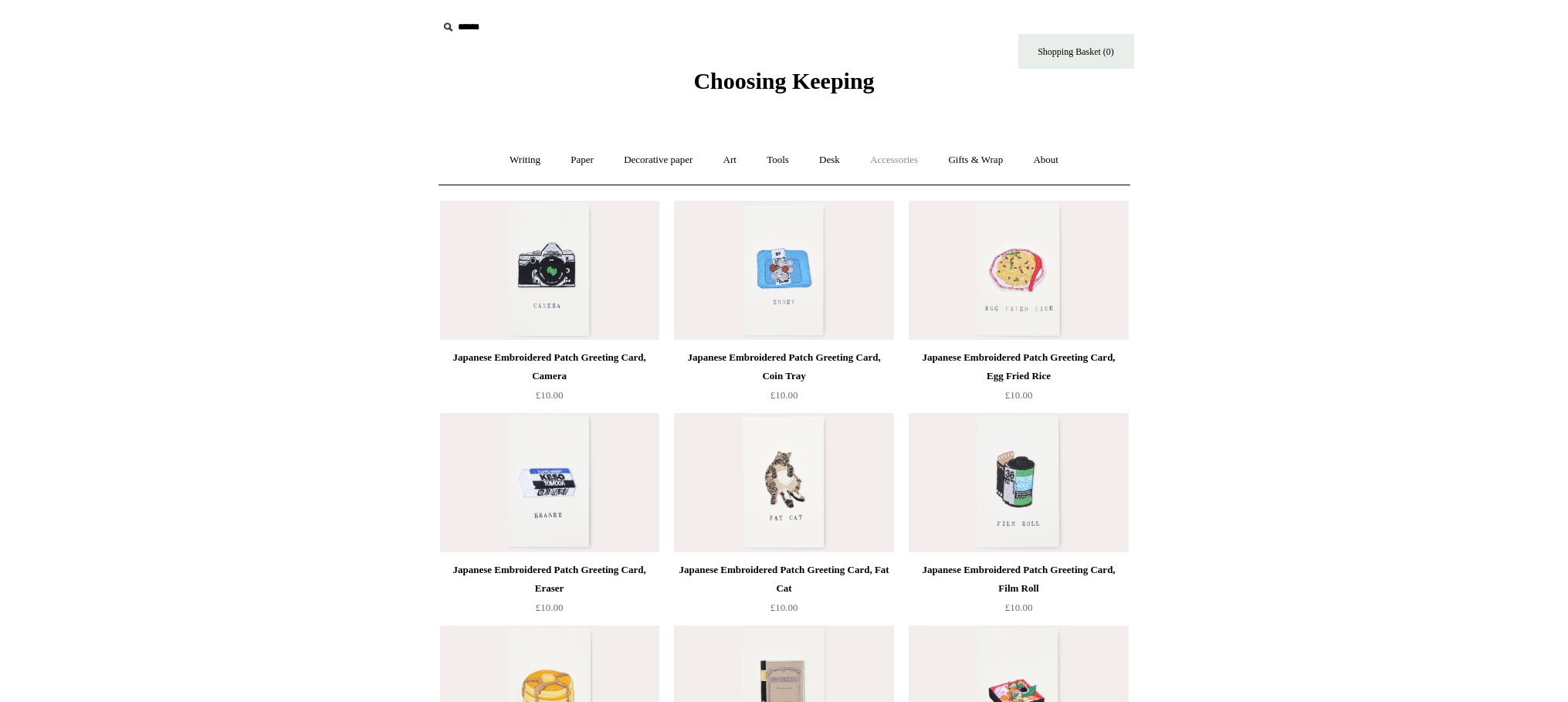
click at [893, 161] on link "Accessories +" at bounding box center [894, 160] width 76 height 41
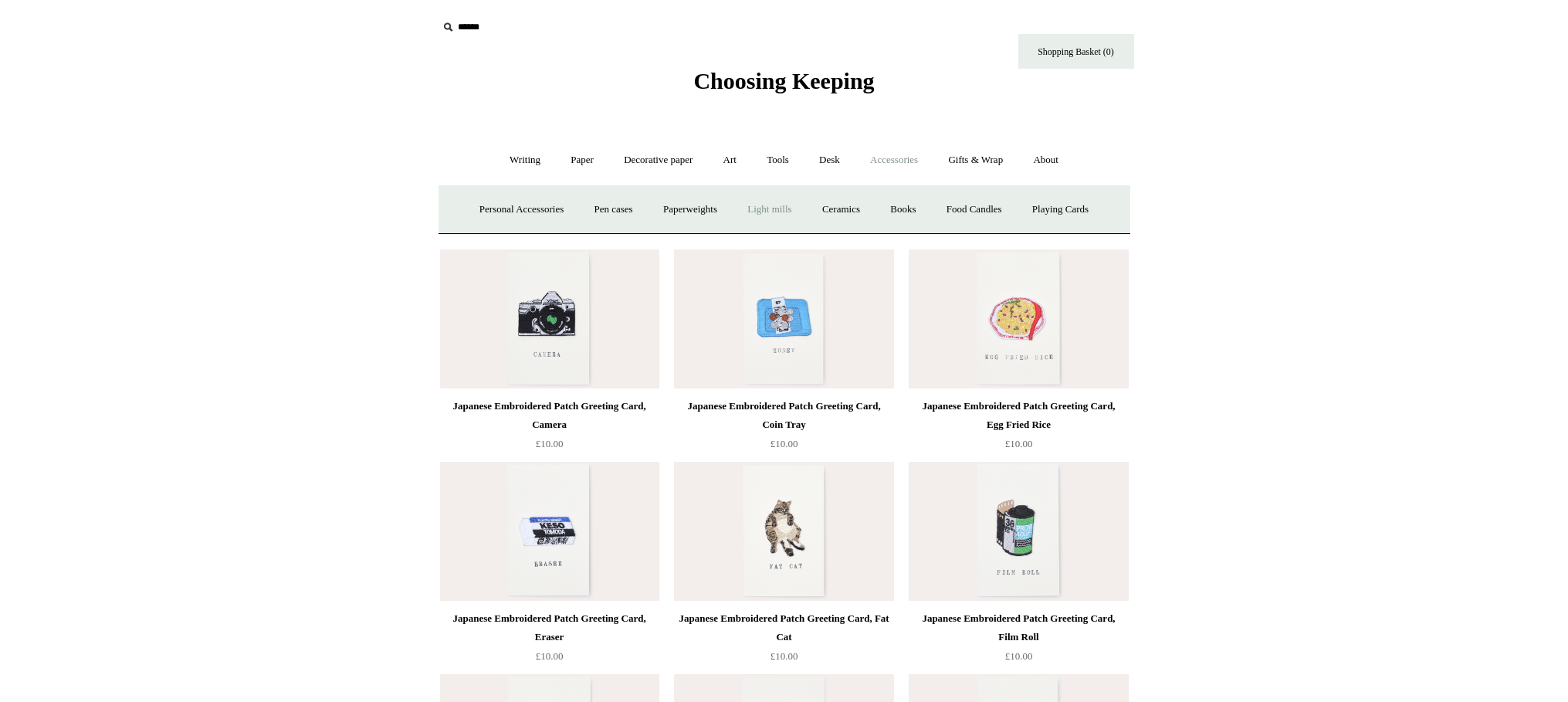
click at [766, 213] on link "Light mills" at bounding box center [770, 209] width 72 height 41
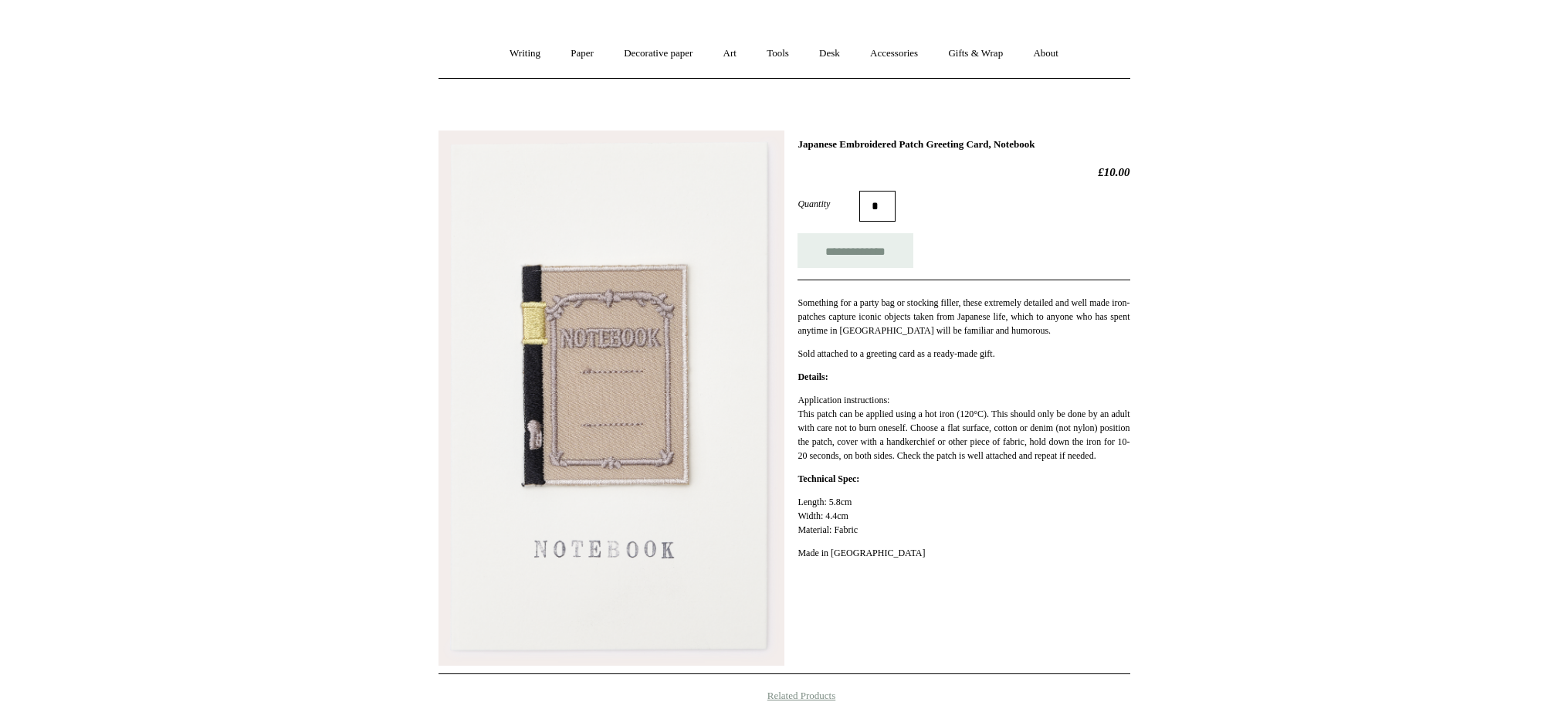
scroll to position [102, 0]
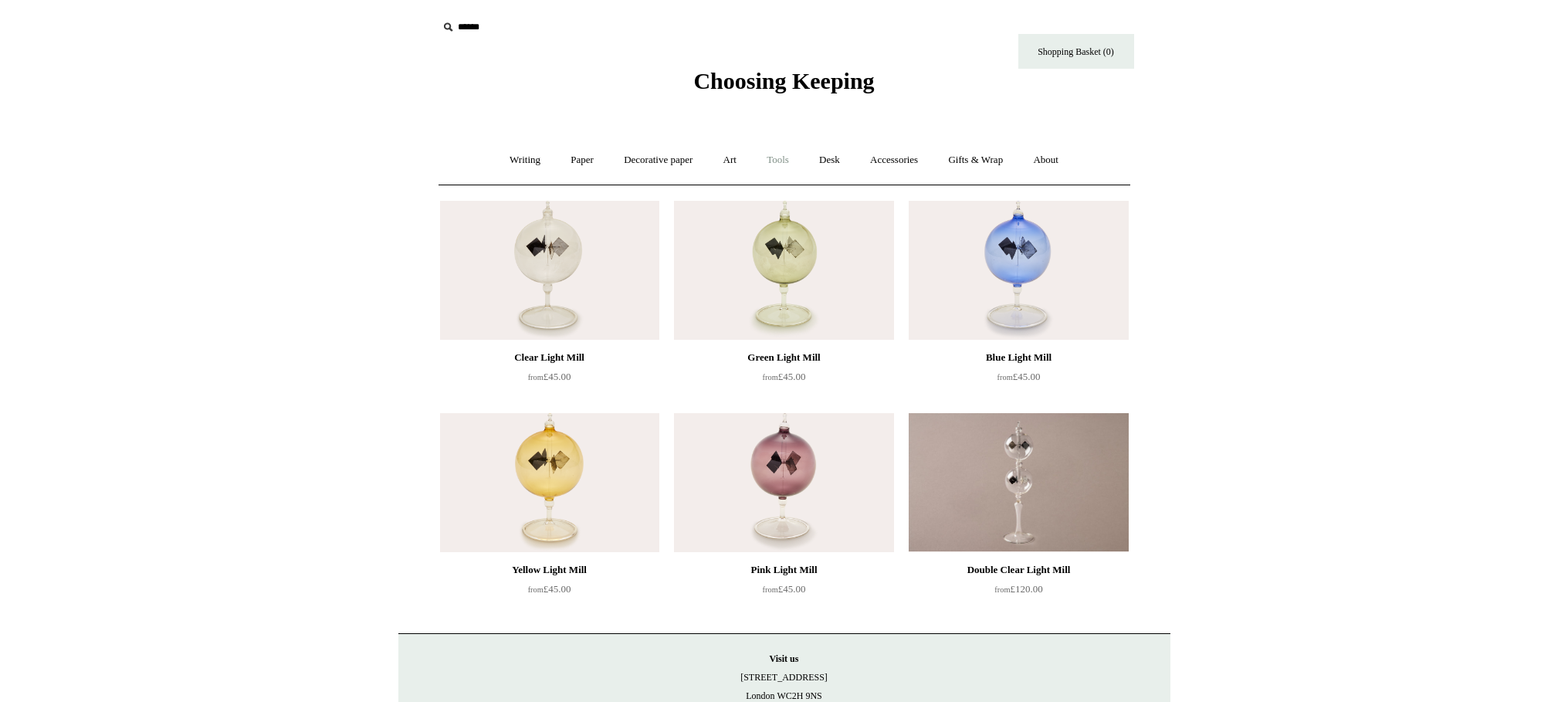
click at [776, 162] on link "Tools +" at bounding box center [778, 160] width 50 height 41
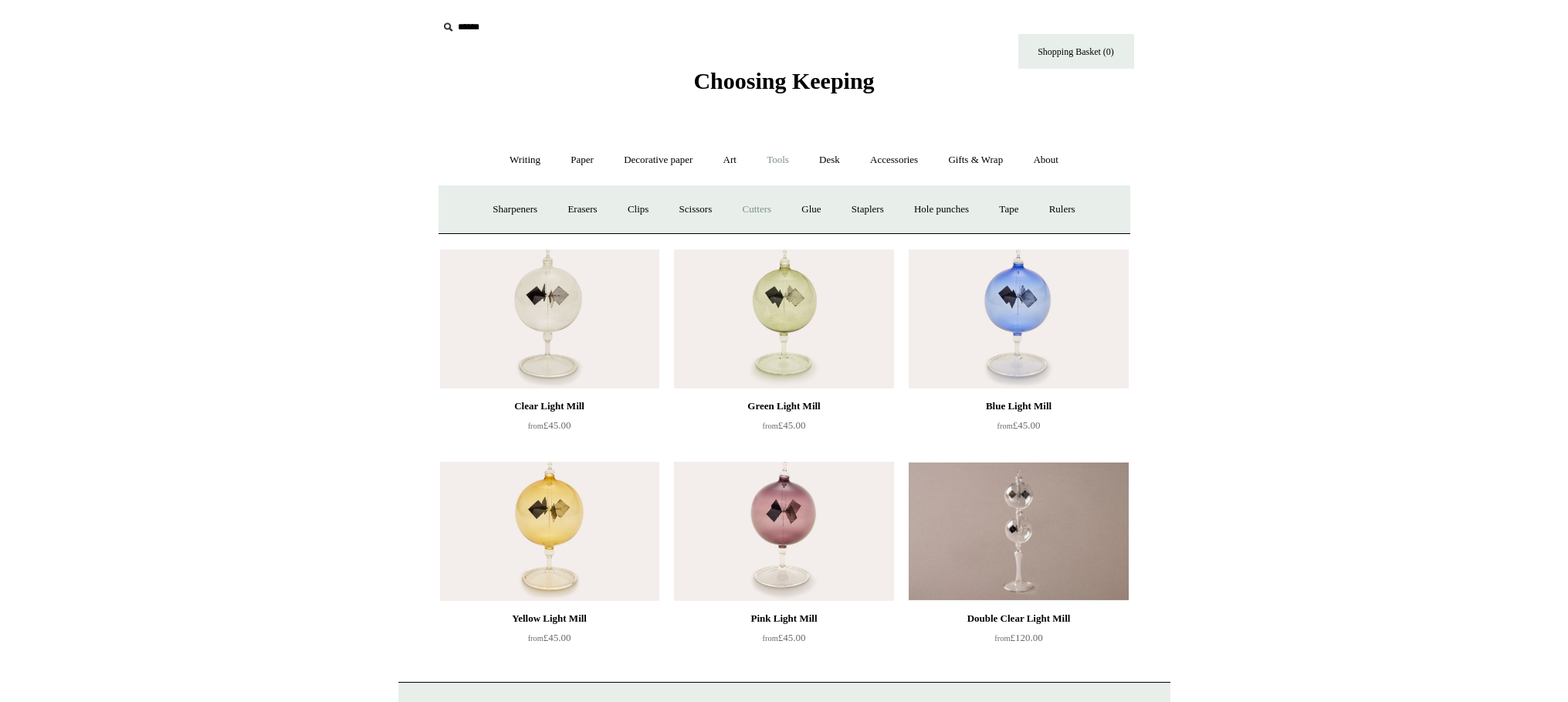
click at [761, 209] on link "Cutters" at bounding box center [757, 209] width 57 height 41
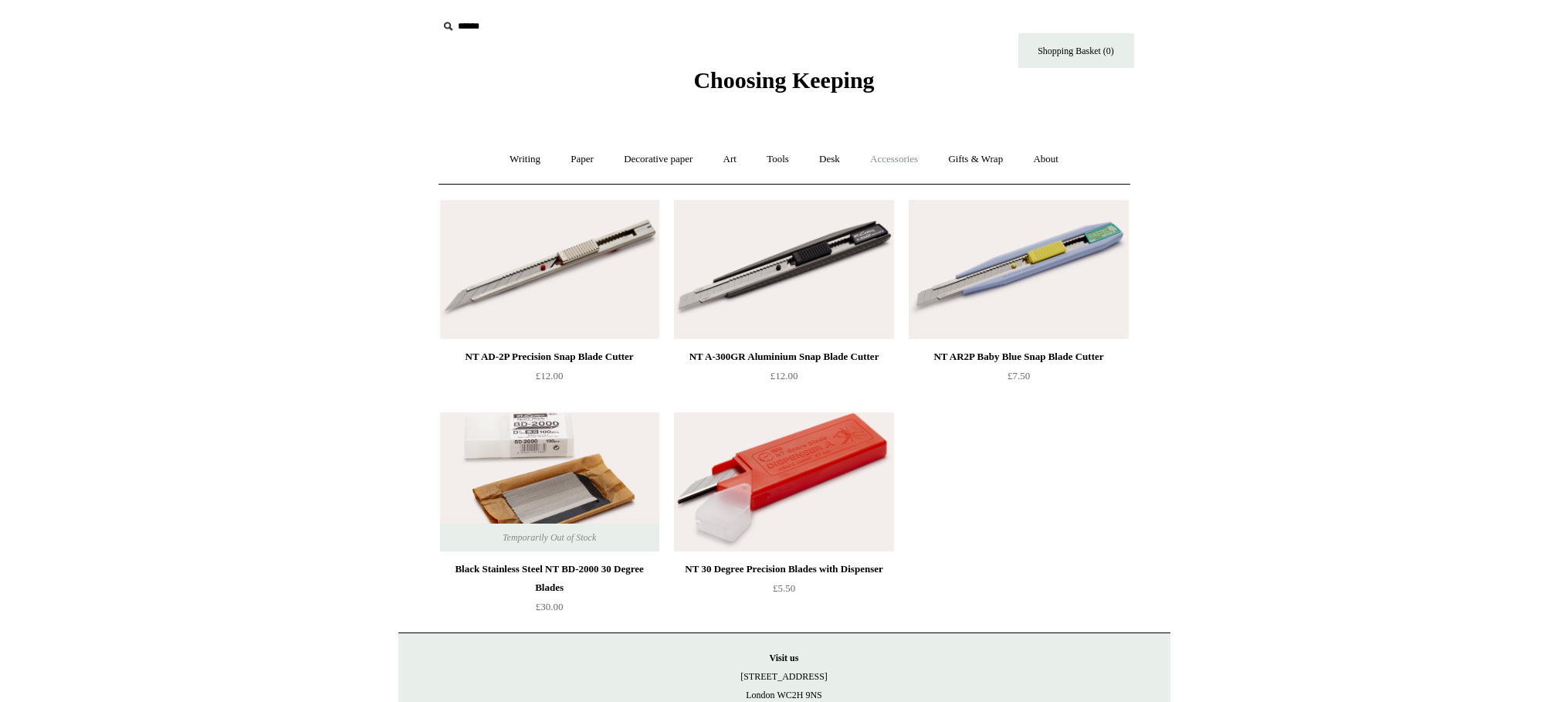
click at [915, 162] on link "Accessories +" at bounding box center [894, 159] width 76 height 41
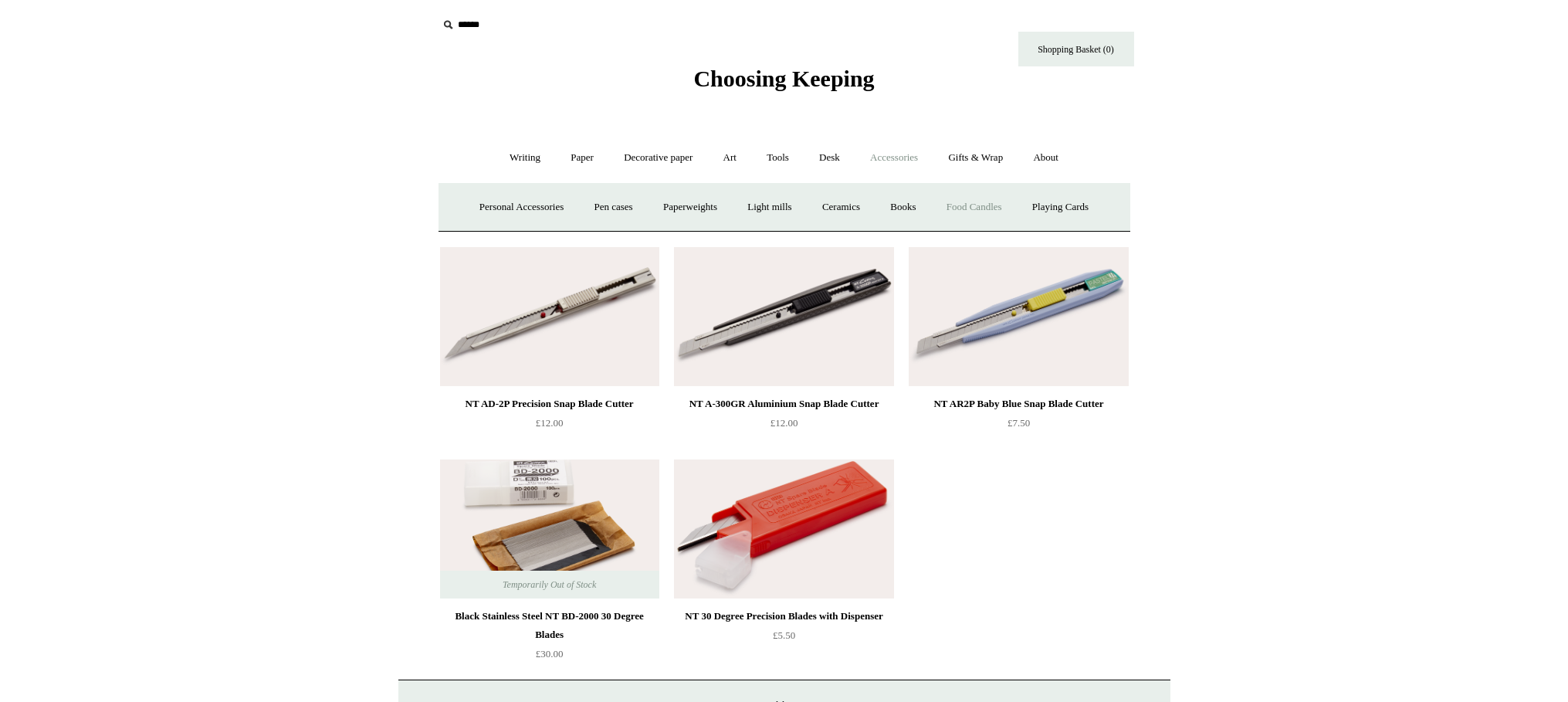
click at [981, 206] on link "Food Candles" at bounding box center [974, 207] width 83 height 41
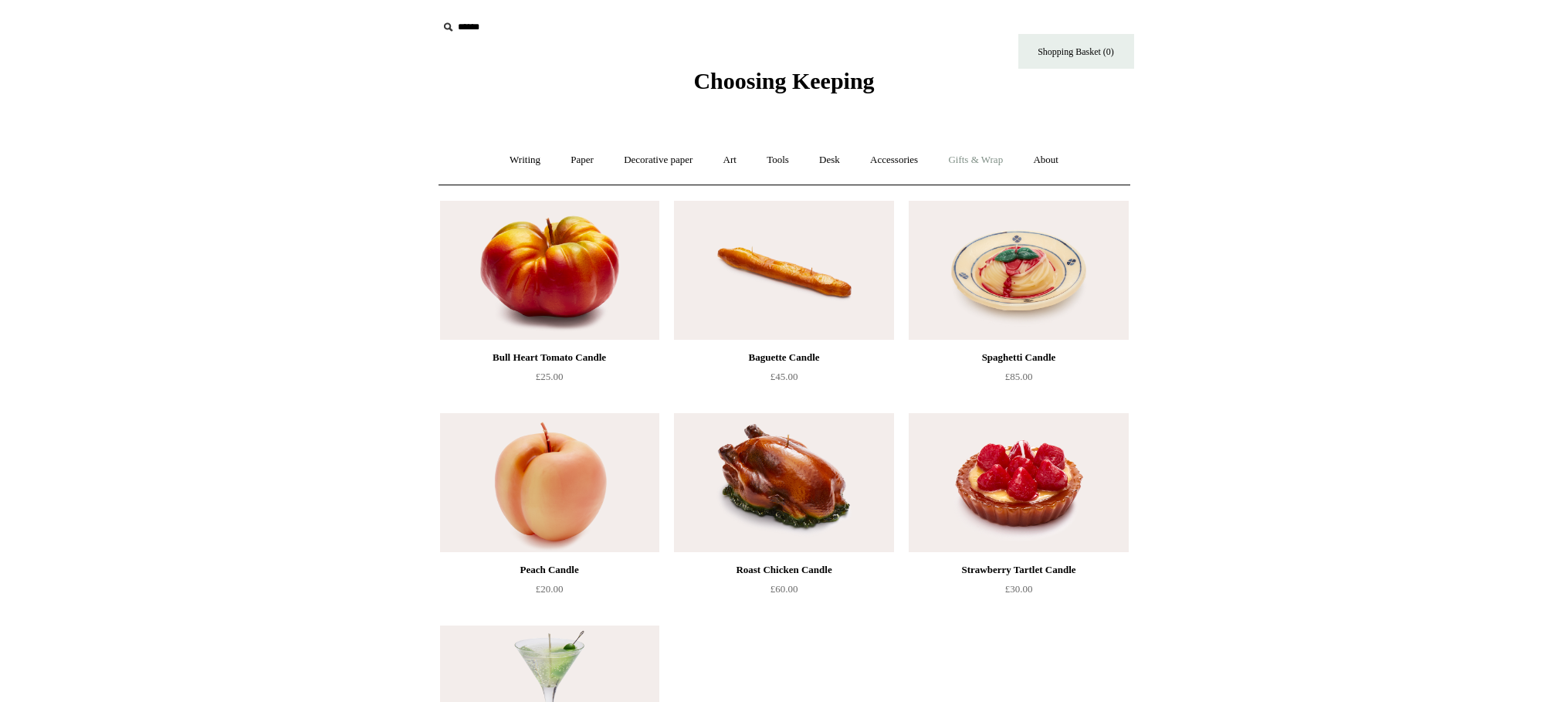
click at [1004, 159] on link "Gifts & Wrap +" at bounding box center [975, 160] width 82 height 41
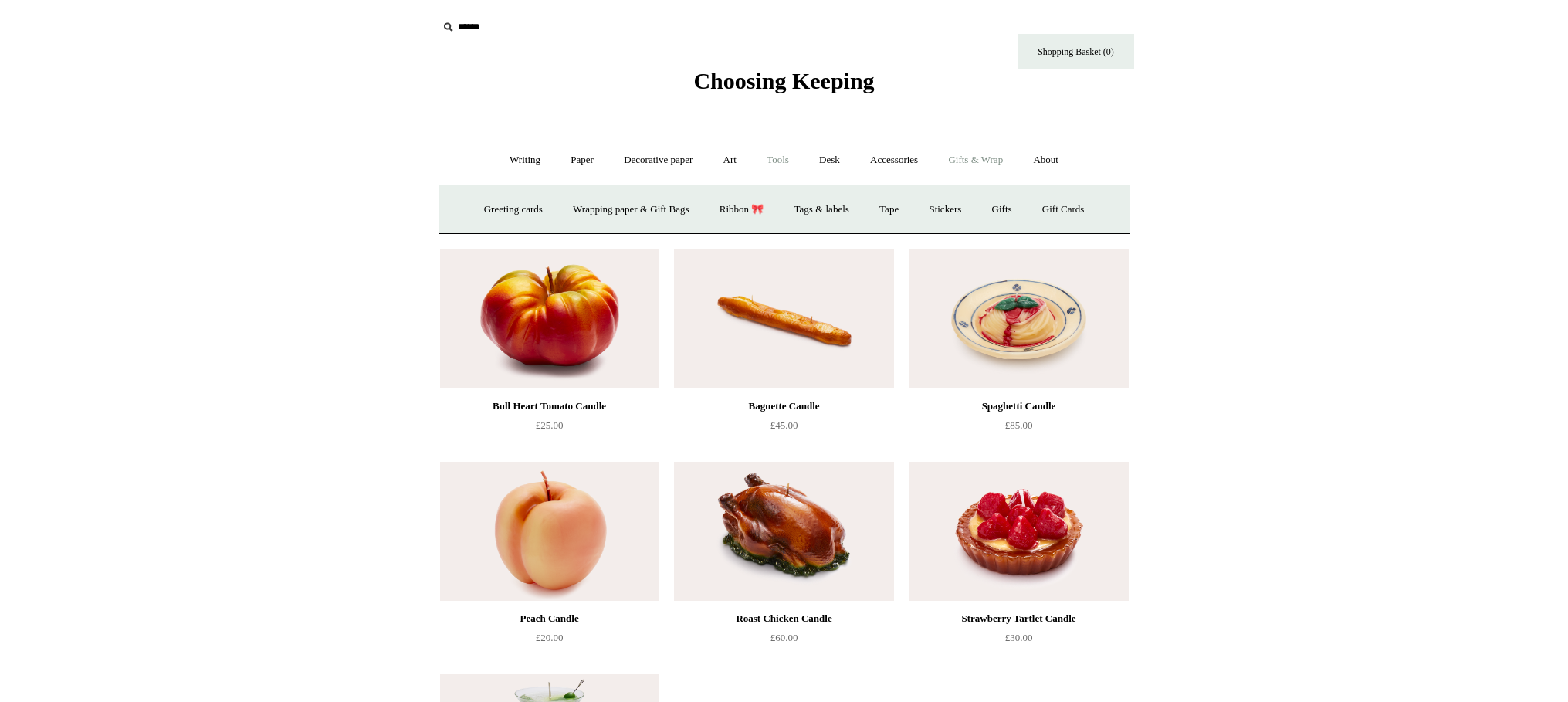
click at [781, 161] on link "Tools +" at bounding box center [778, 160] width 50 height 41
click at [643, 214] on link "Clips +" at bounding box center [638, 209] width 49 height 41
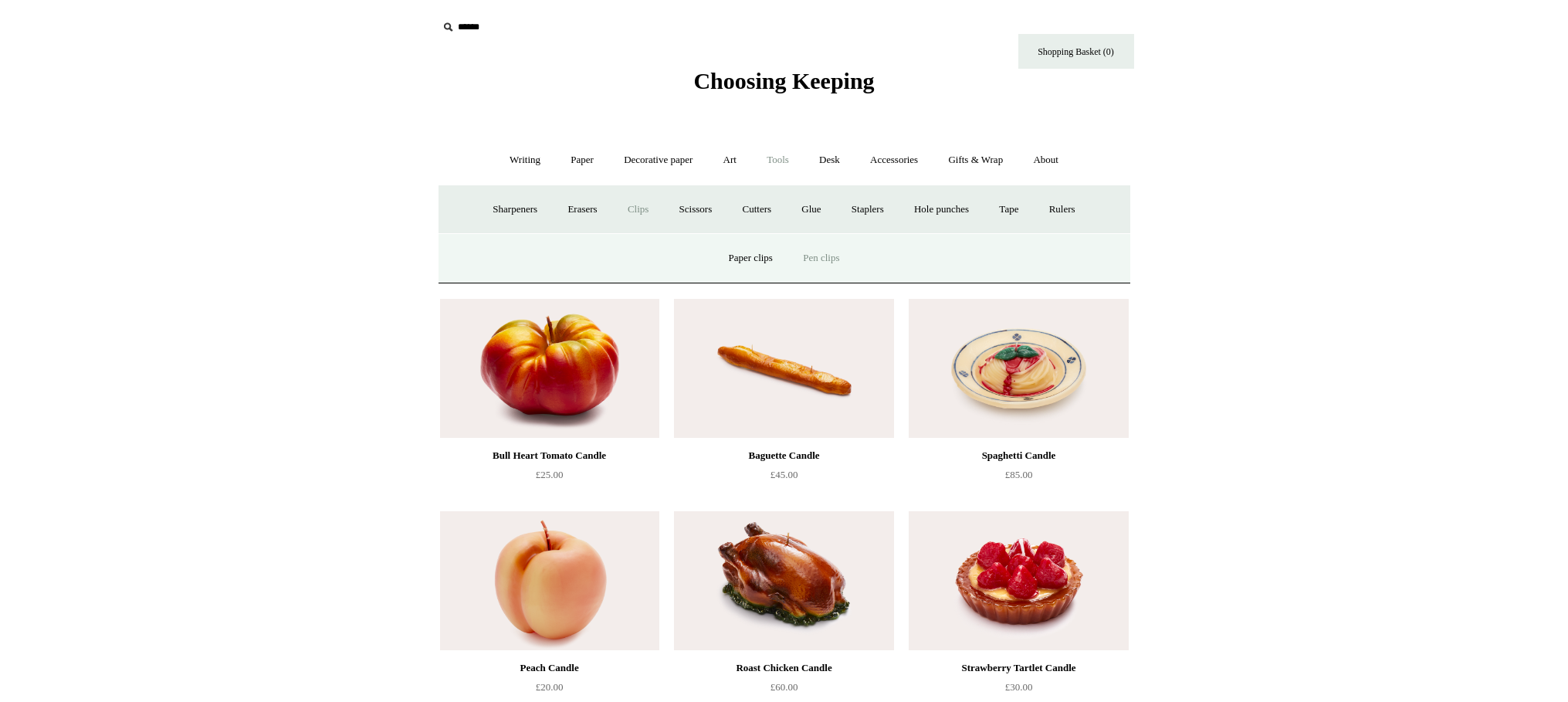
click at [809, 264] on link "Pen clips" at bounding box center [821, 258] width 64 height 41
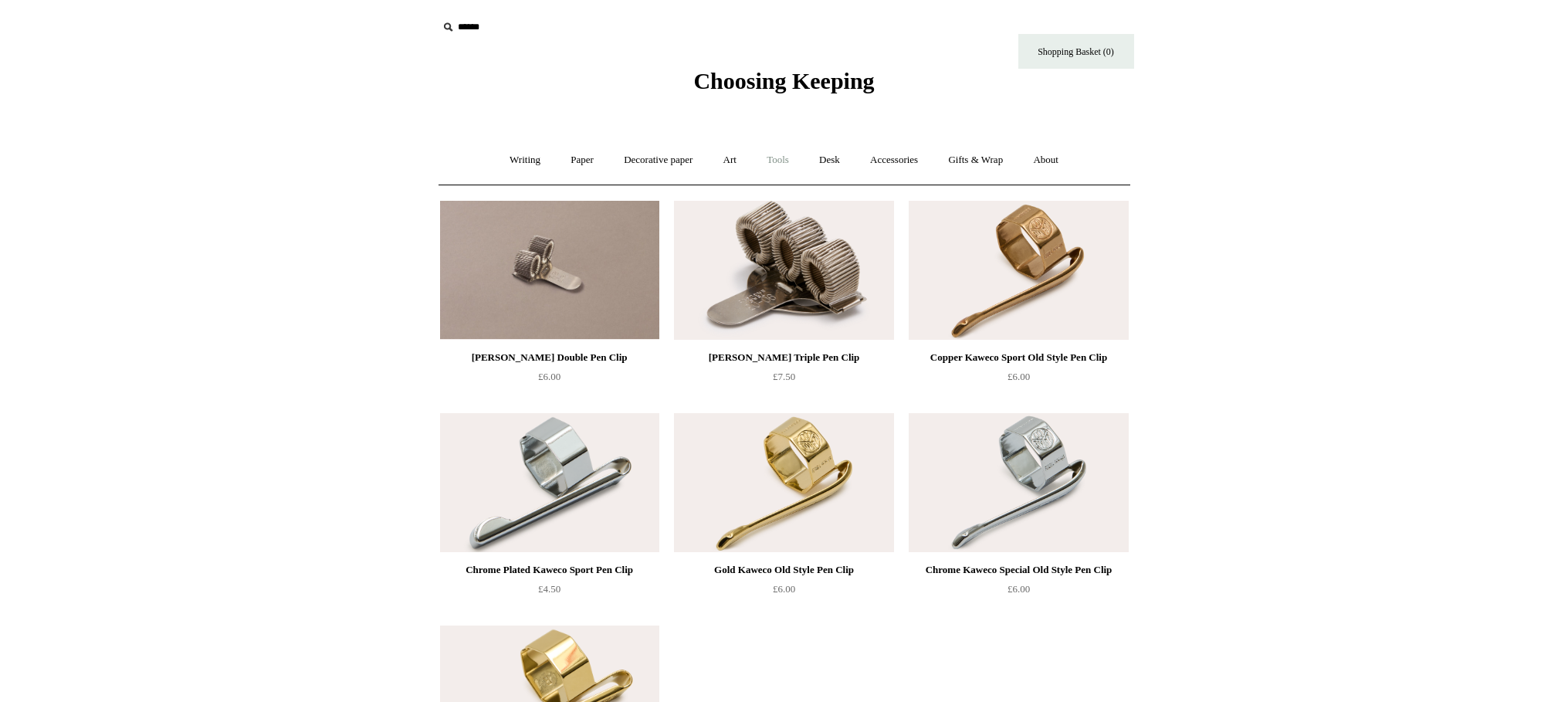
click at [777, 165] on link "Tools +" at bounding box center [778, 160] width 50 height 41
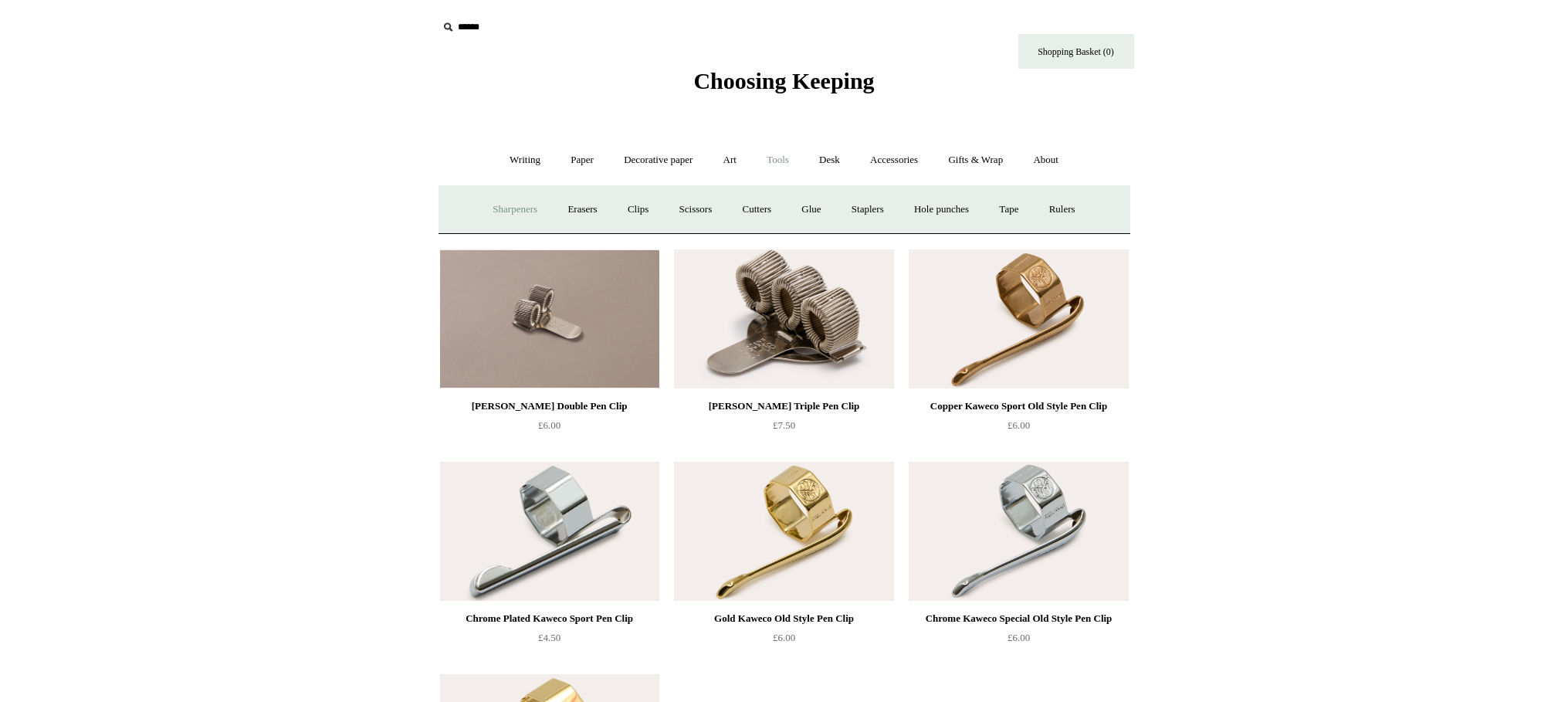
click at [507, 208] on link "Sharpeners" at bounding box center [515, 209] width 73 height 41
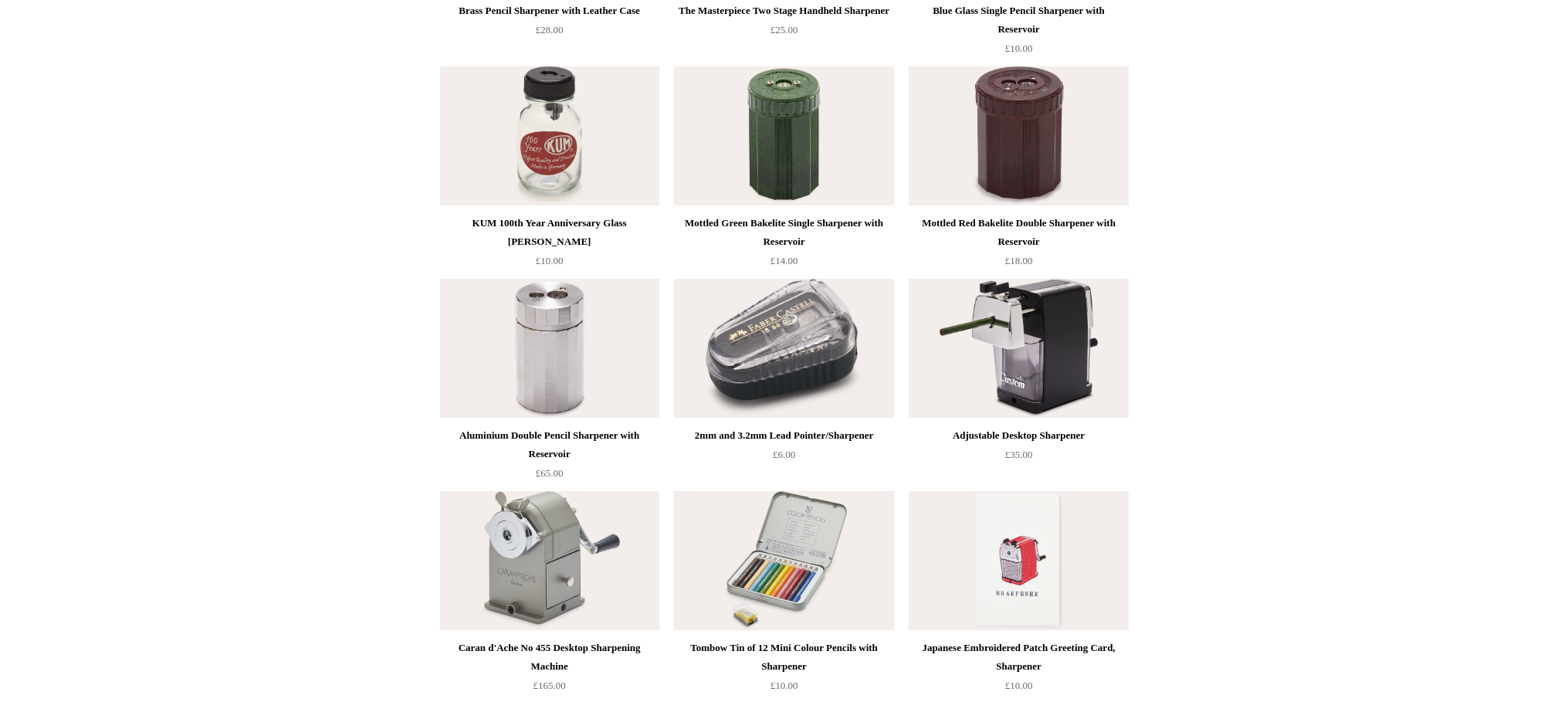
scroll to position [564, 0]
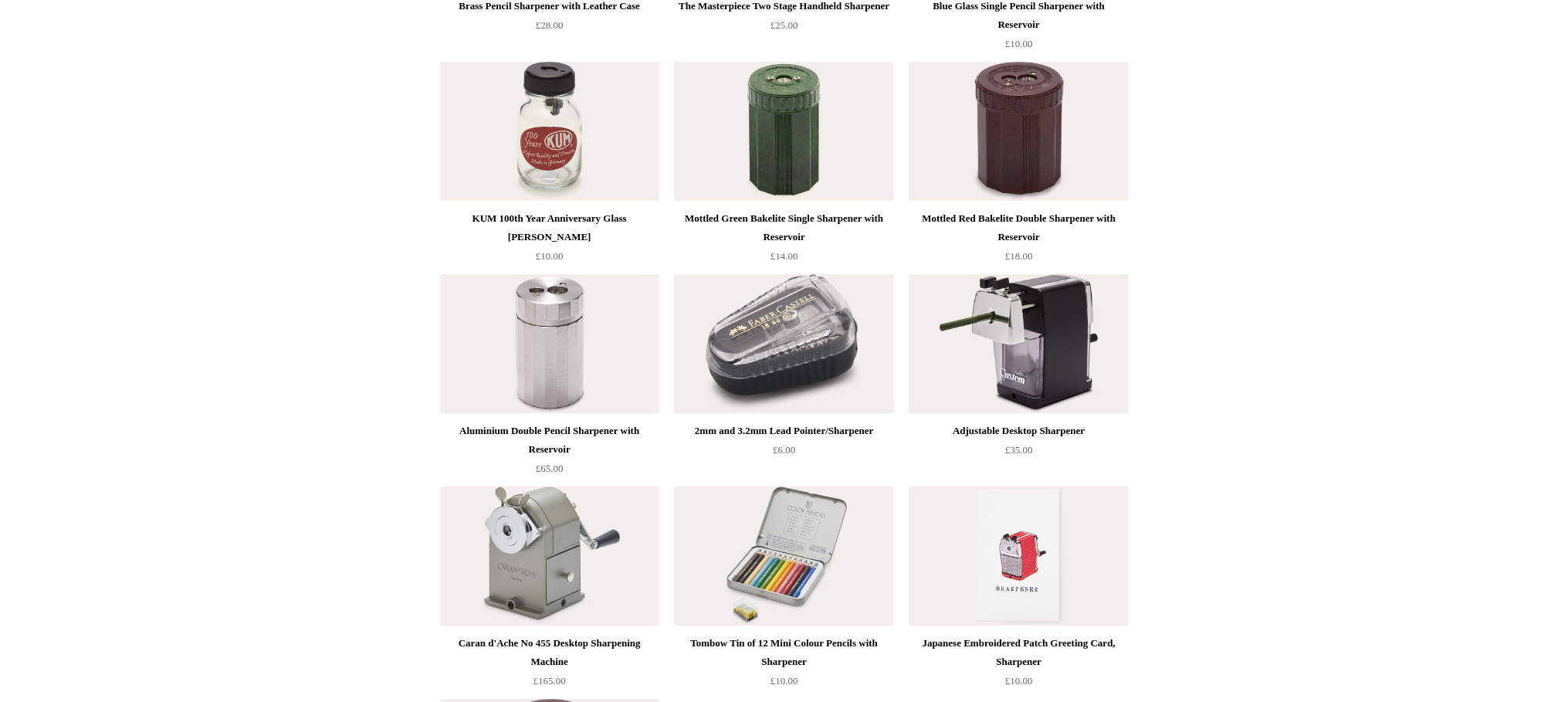
click at [582, 359] on img at bounding box center [549, 343] width 220 height 139
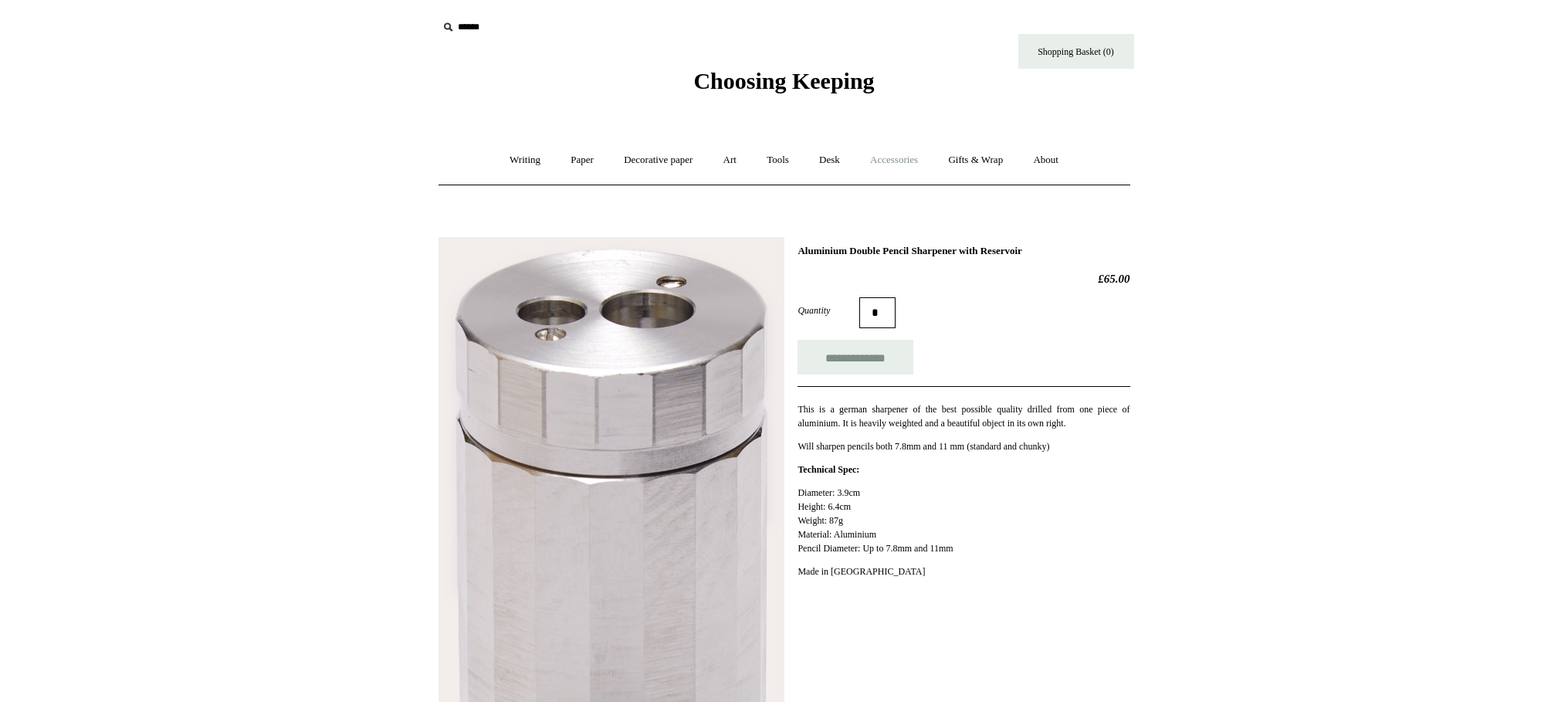
click at [879, 161] on link "Accessories +" at bounding box center [894, 160] width 76 height 41
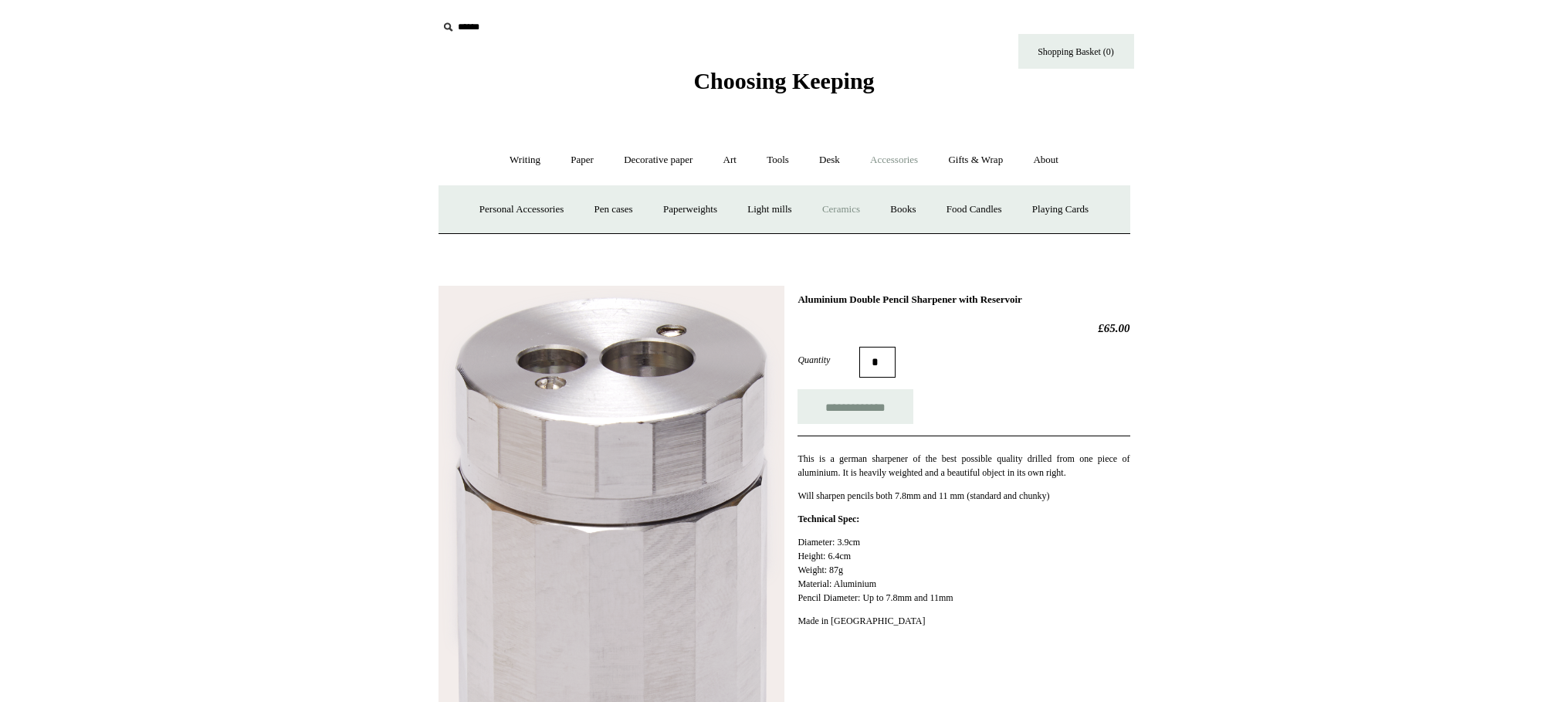
click at [843, 211] on link "Ceramics +" at bounding box center [841, 209] width 65 height 41
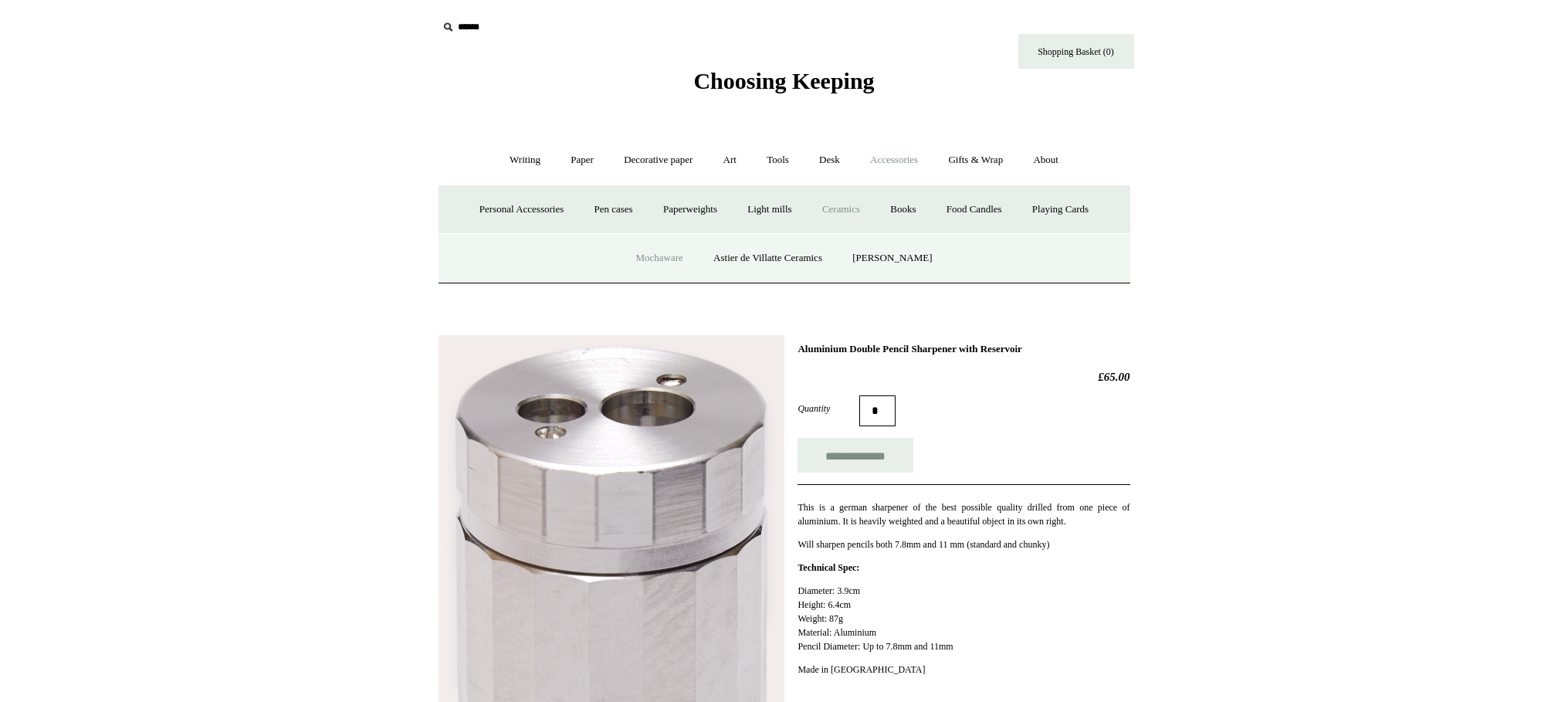
click at [663, 253] on link "Mochaware" at bounding box center [659, 258] width 75 height 41
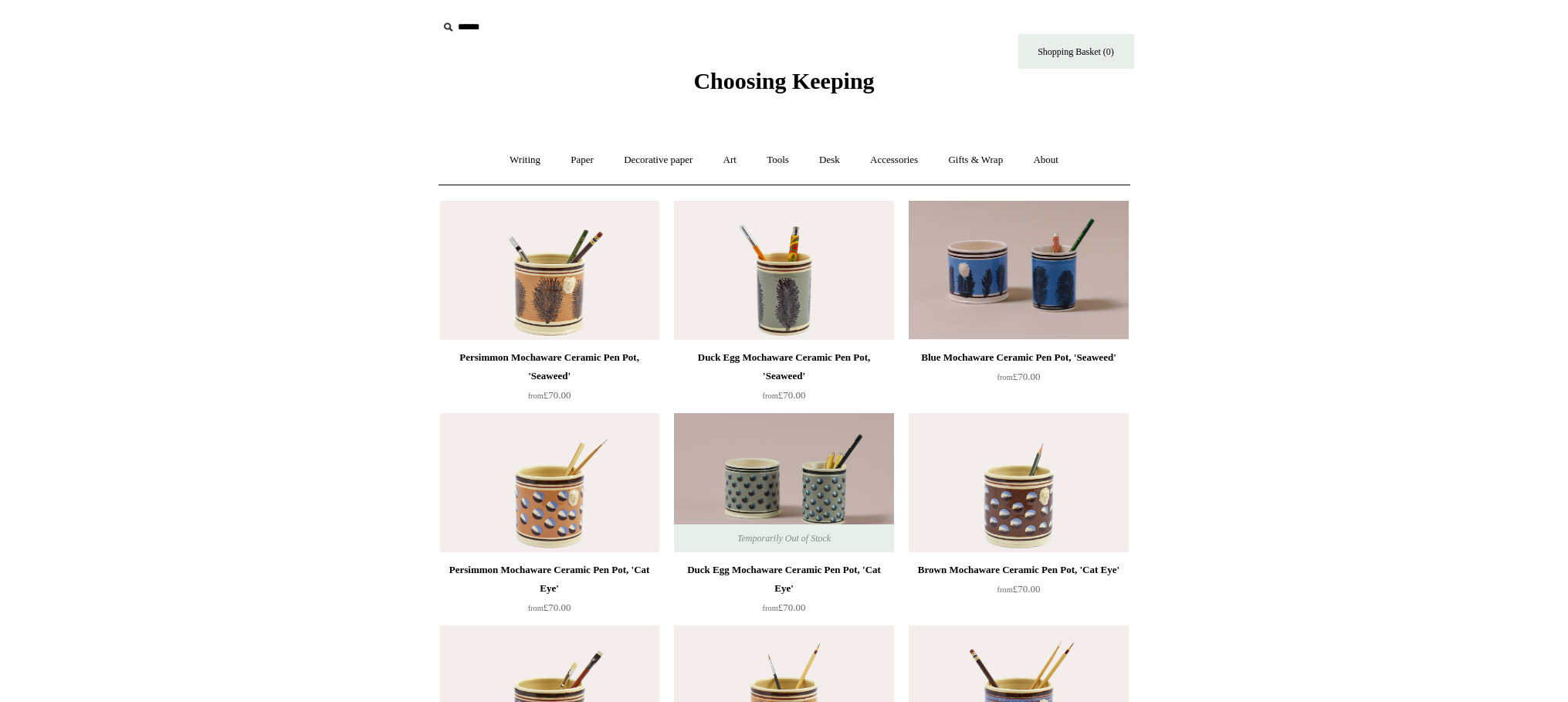
click at [563, 268] on img at bounding box center [549, 270] width 220 height 139
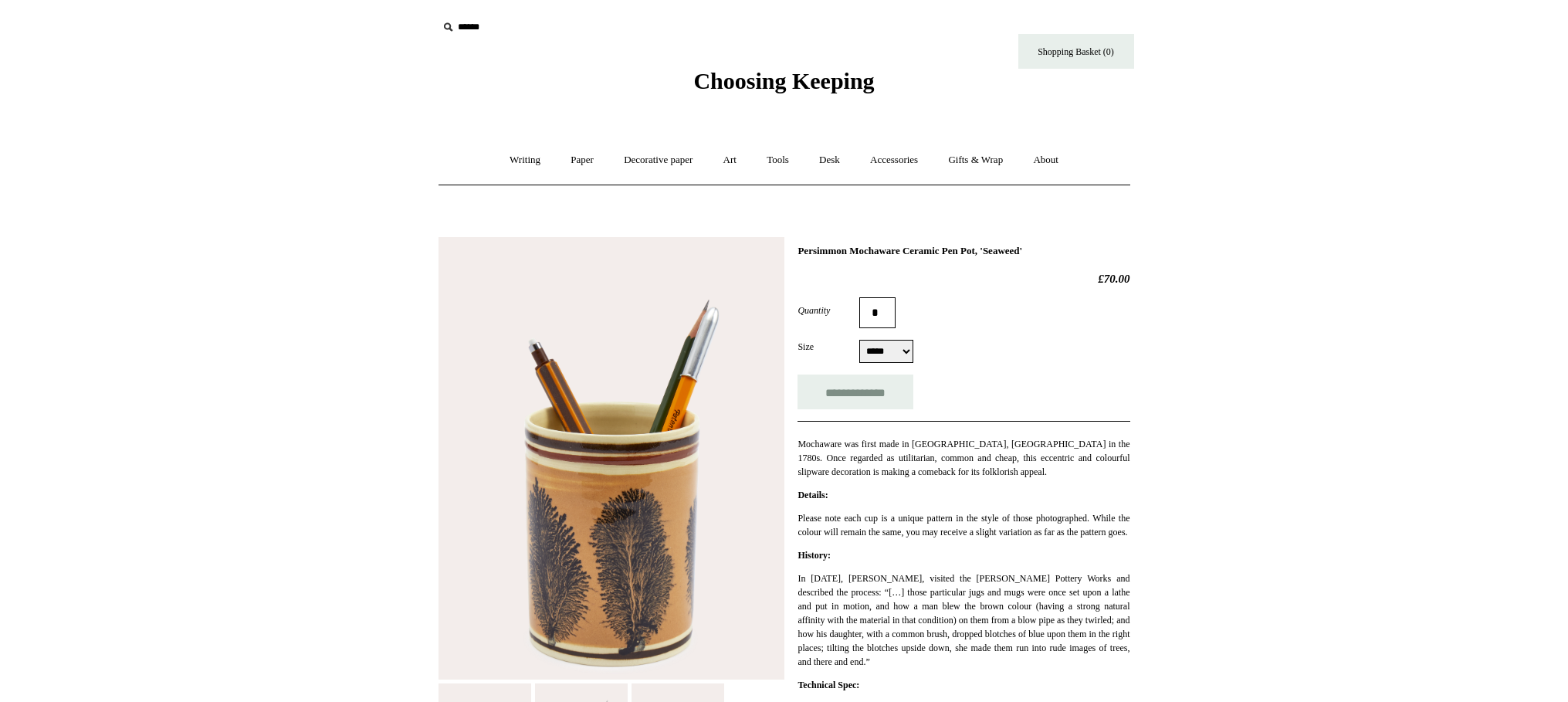
select select "*****"
click option "*****" at bounding box center [0, 0] width 0 height 0
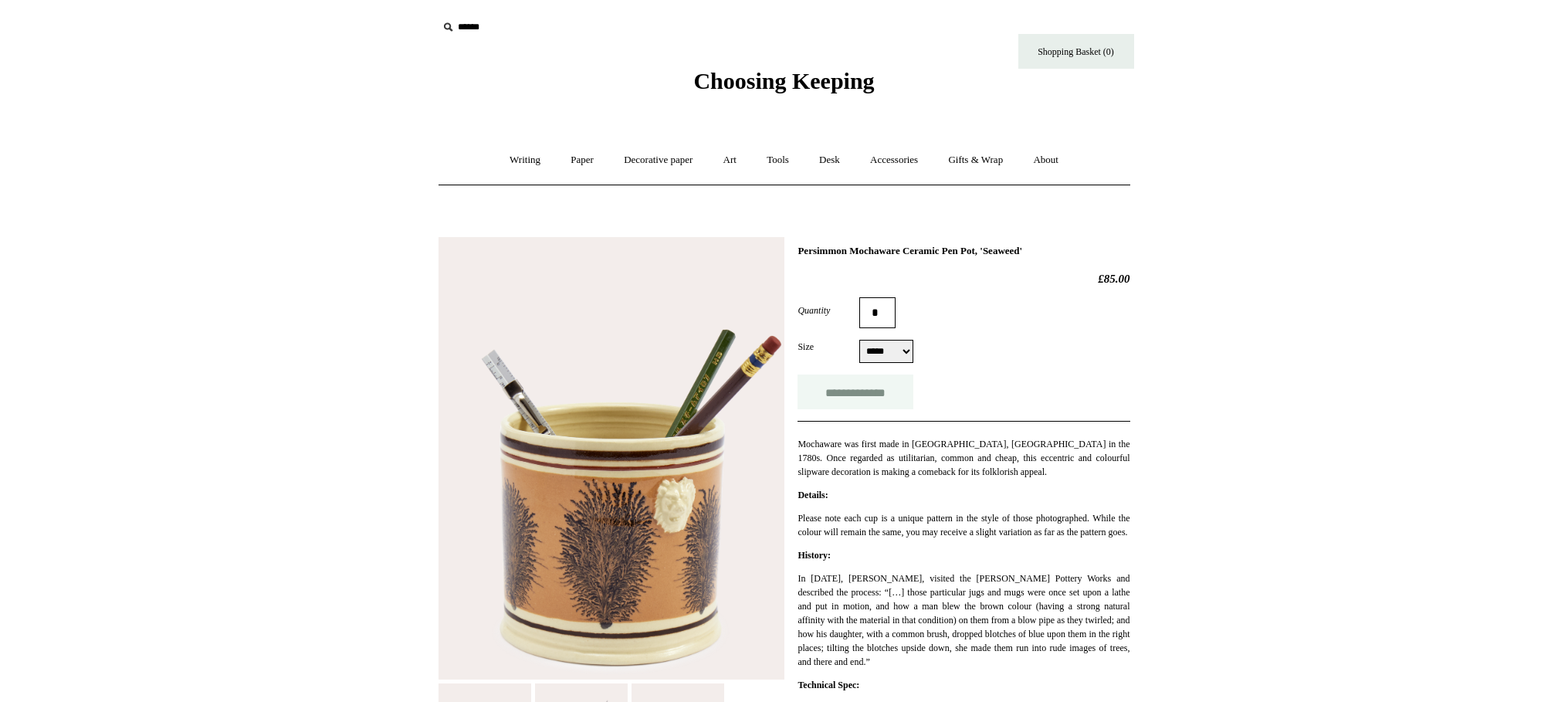
click at [838, 395] on input "**********" at bounding box center [855, 392] width 116 height 35
type input "**********"
click at [1071, 48] on link "Shopping Basket (1)" at bounding box center [1076, 52] width 116 height 35
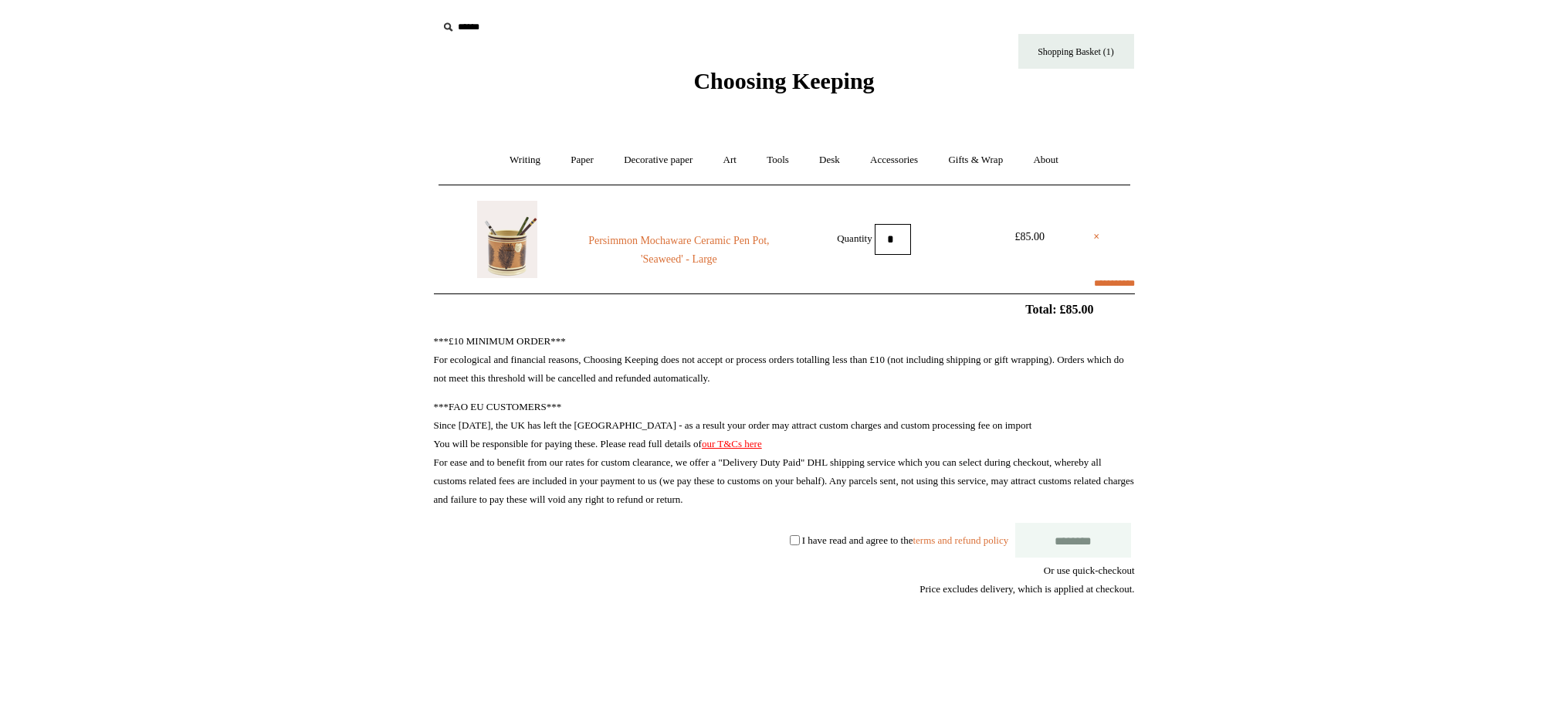
select select "******"
click at [1087, 546] on input "********" at bounding box center [1073, 541] width 116 height 35
select select "******"
click at [513, 259] on img at bounding box center [507, 239] width 60 height 77
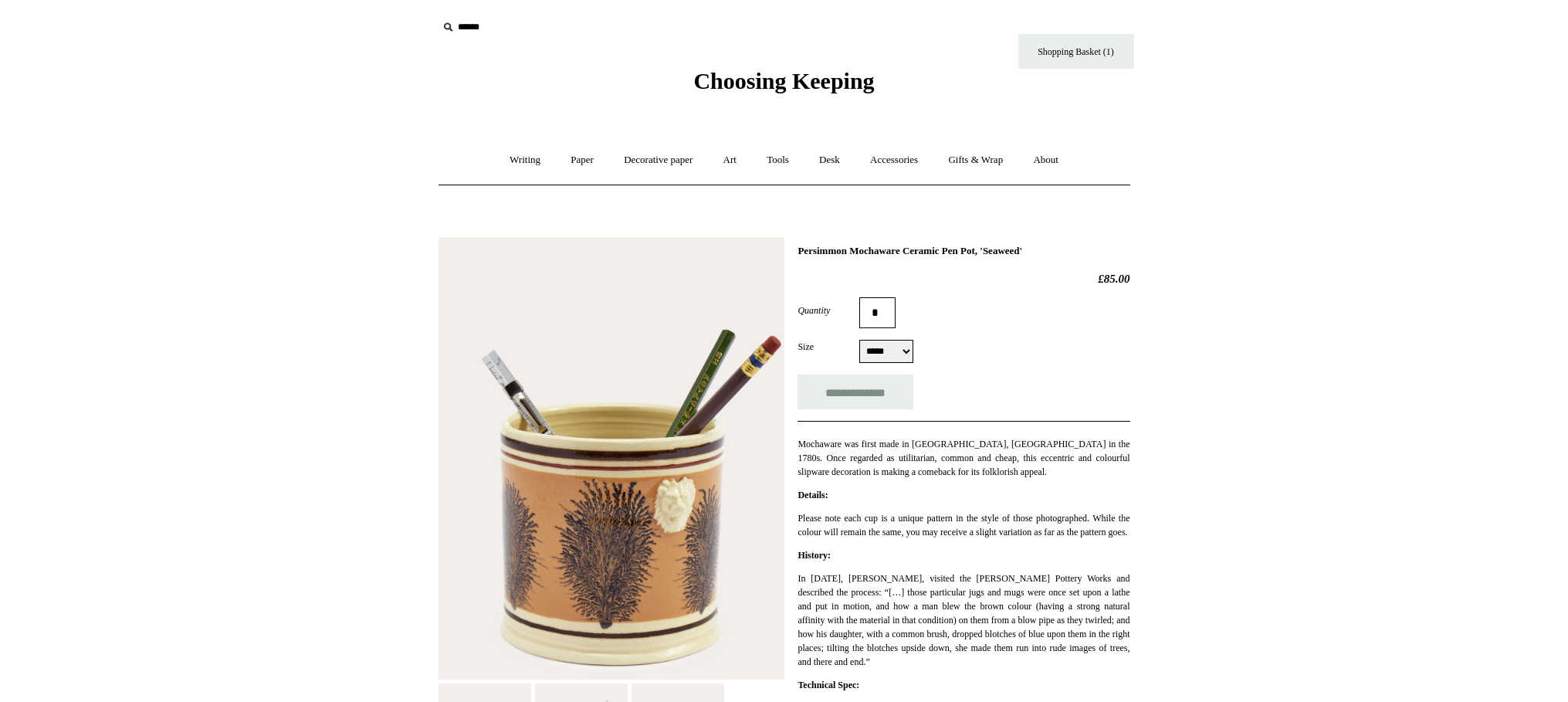
select select "*****"
click at [664, 507] on img at bounding box center [611, 458] width 346 height 443
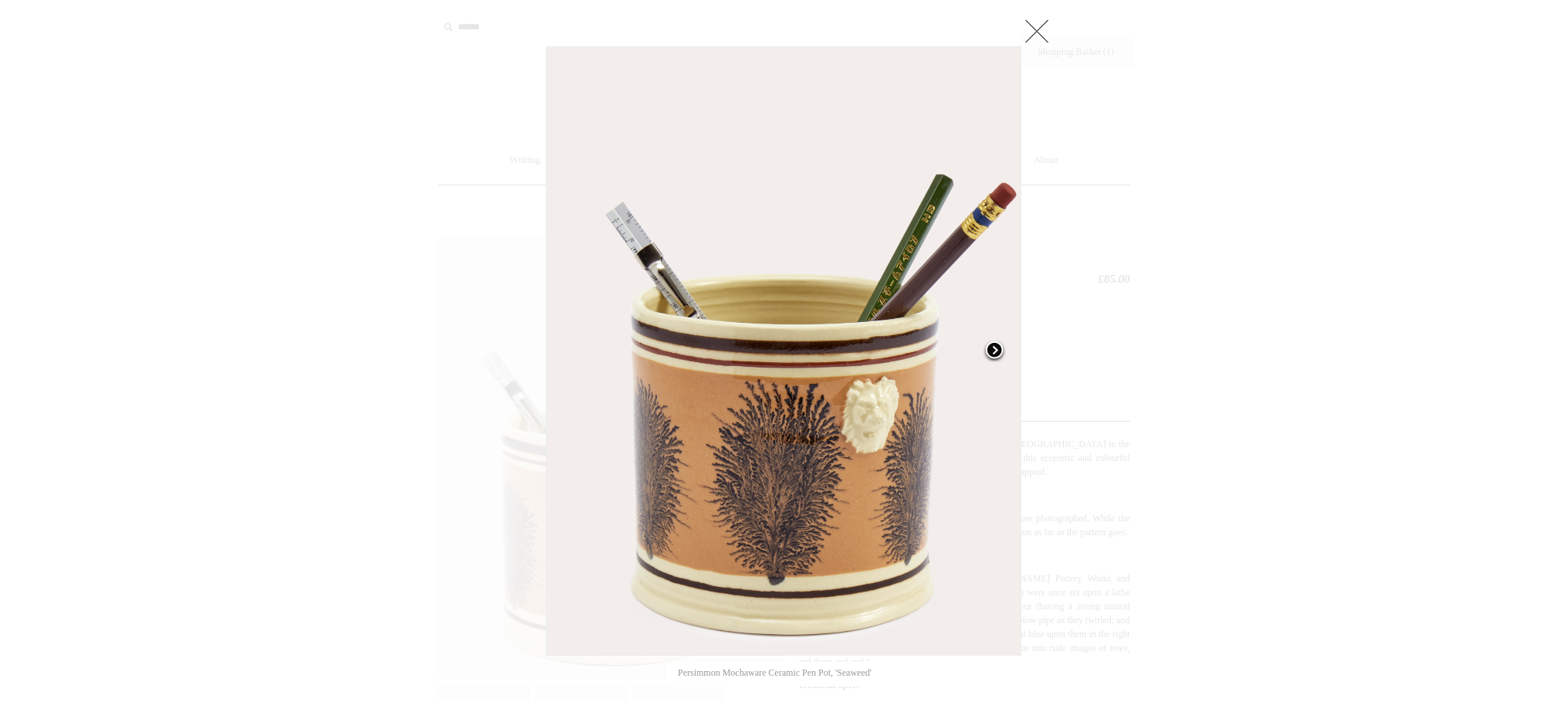
click at [990, 347] on span at bounding box center [994, 351] width 23 height 23
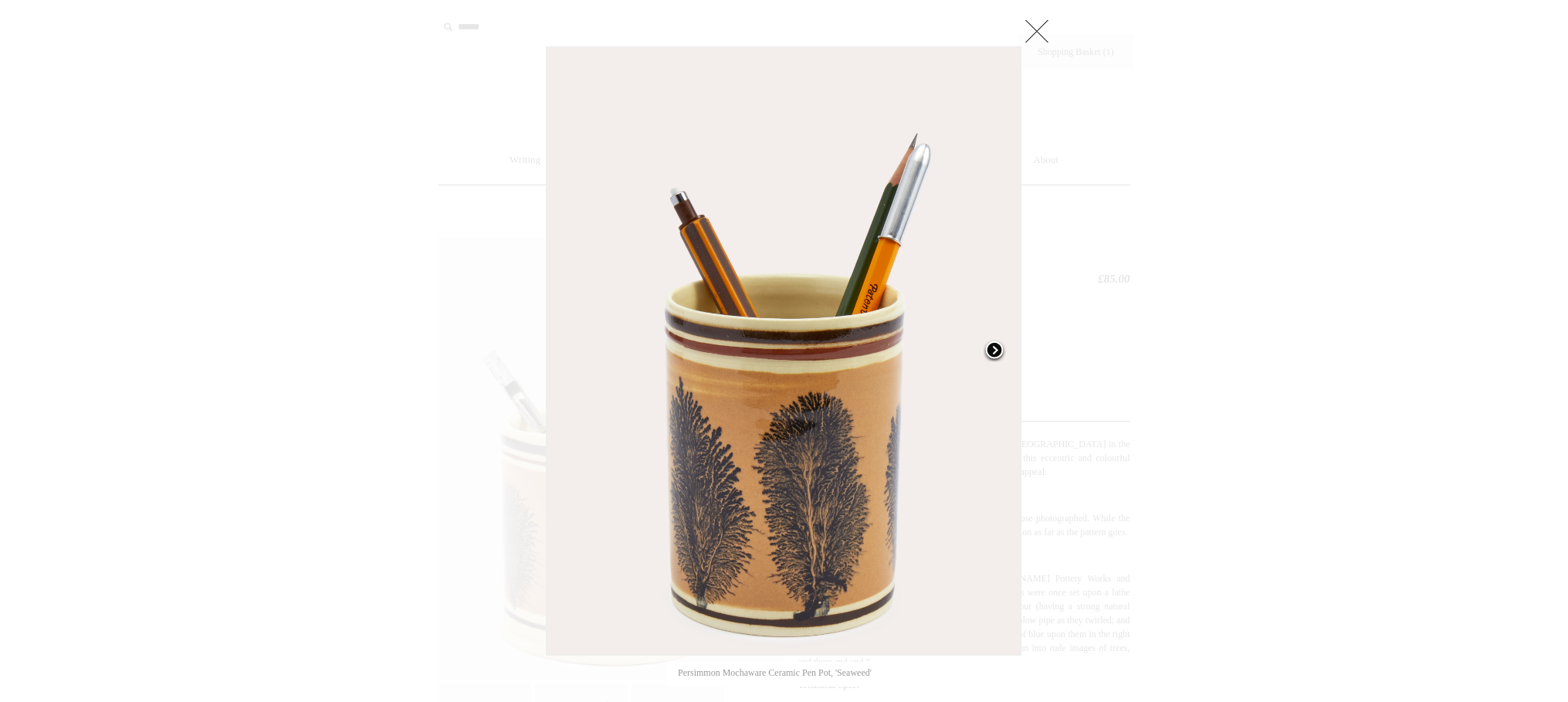
click at [990, 347] on span at bounding box center [994, 351] width 23 height 23
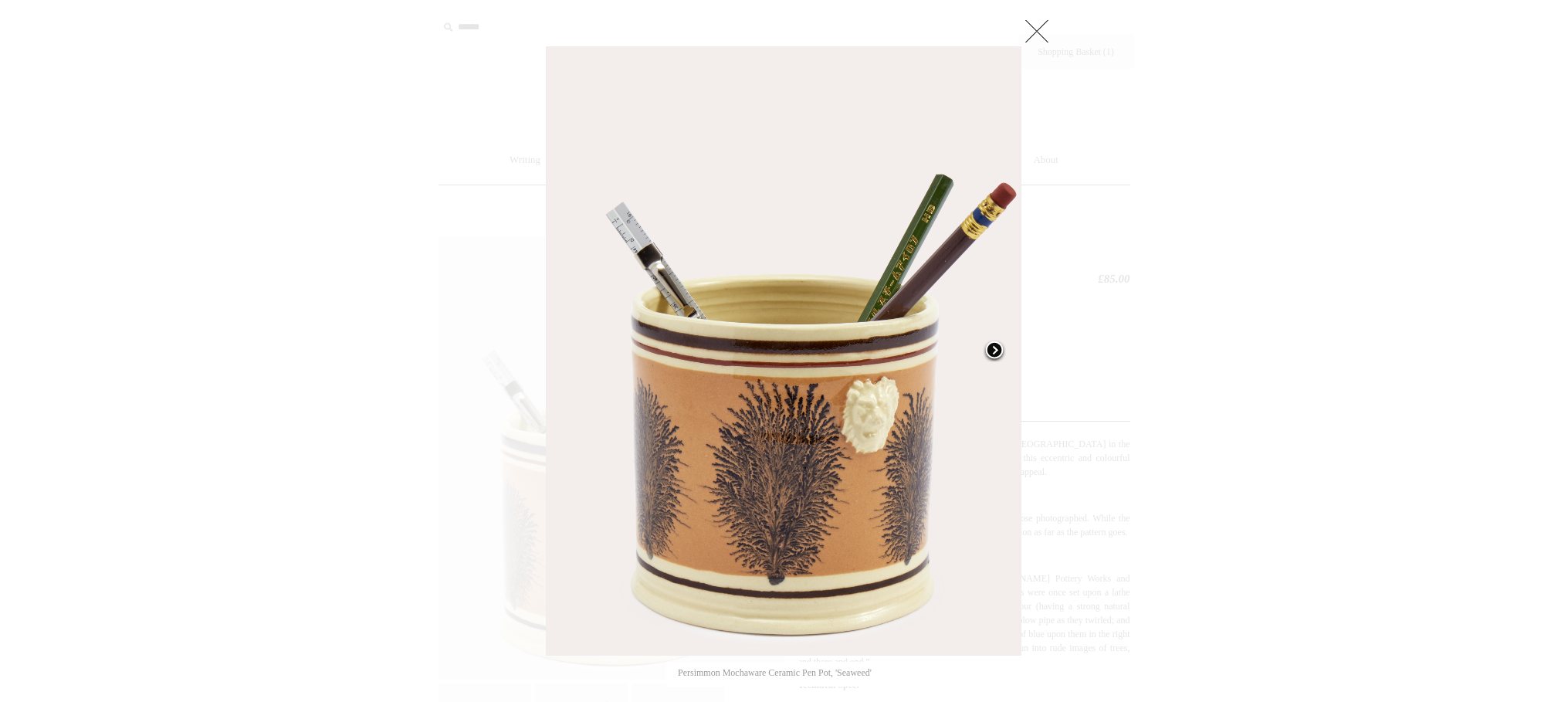
click at [990, 347] on span at bounding box center [994, 351] width 23 height 23
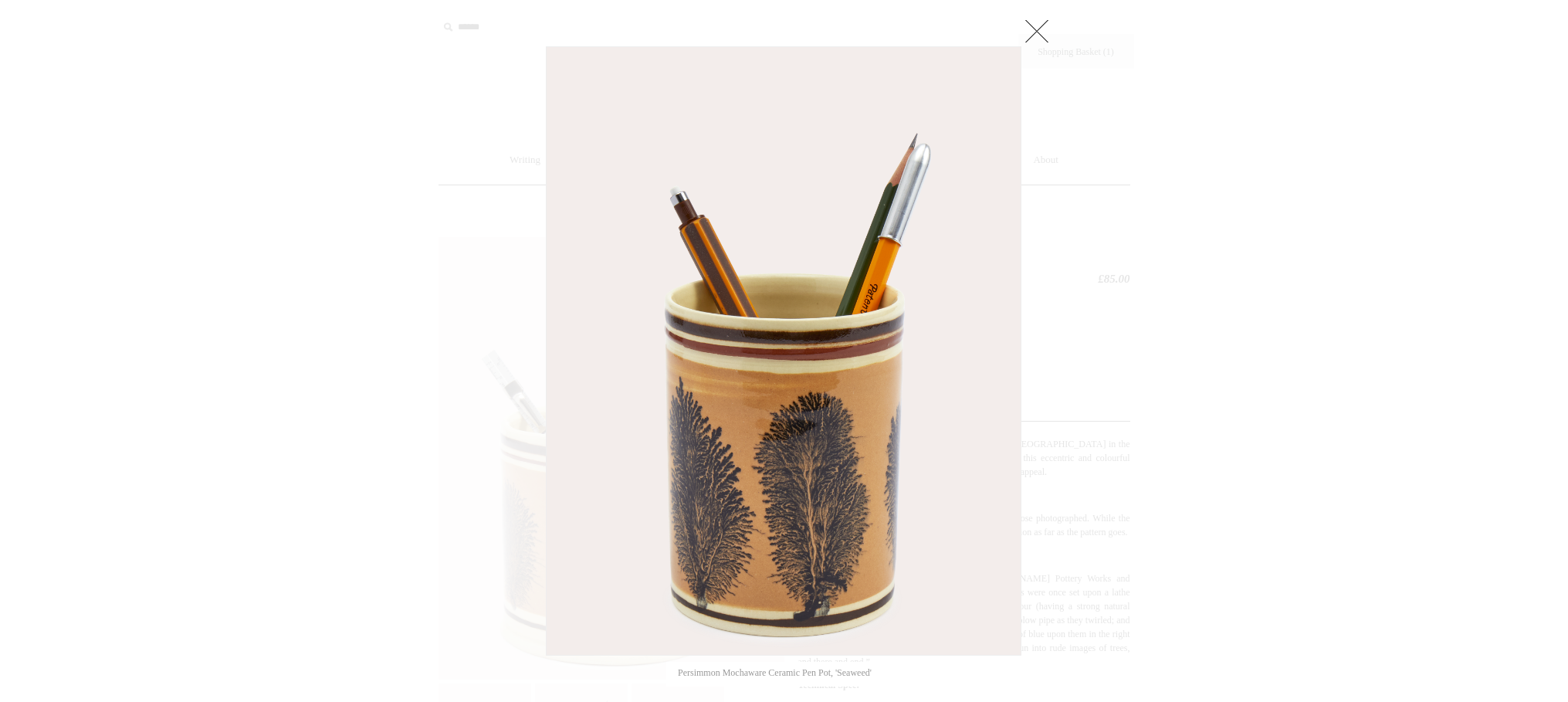
click at [1305, 310] on div at bounding box center [784, 696] width 1568 height 1394
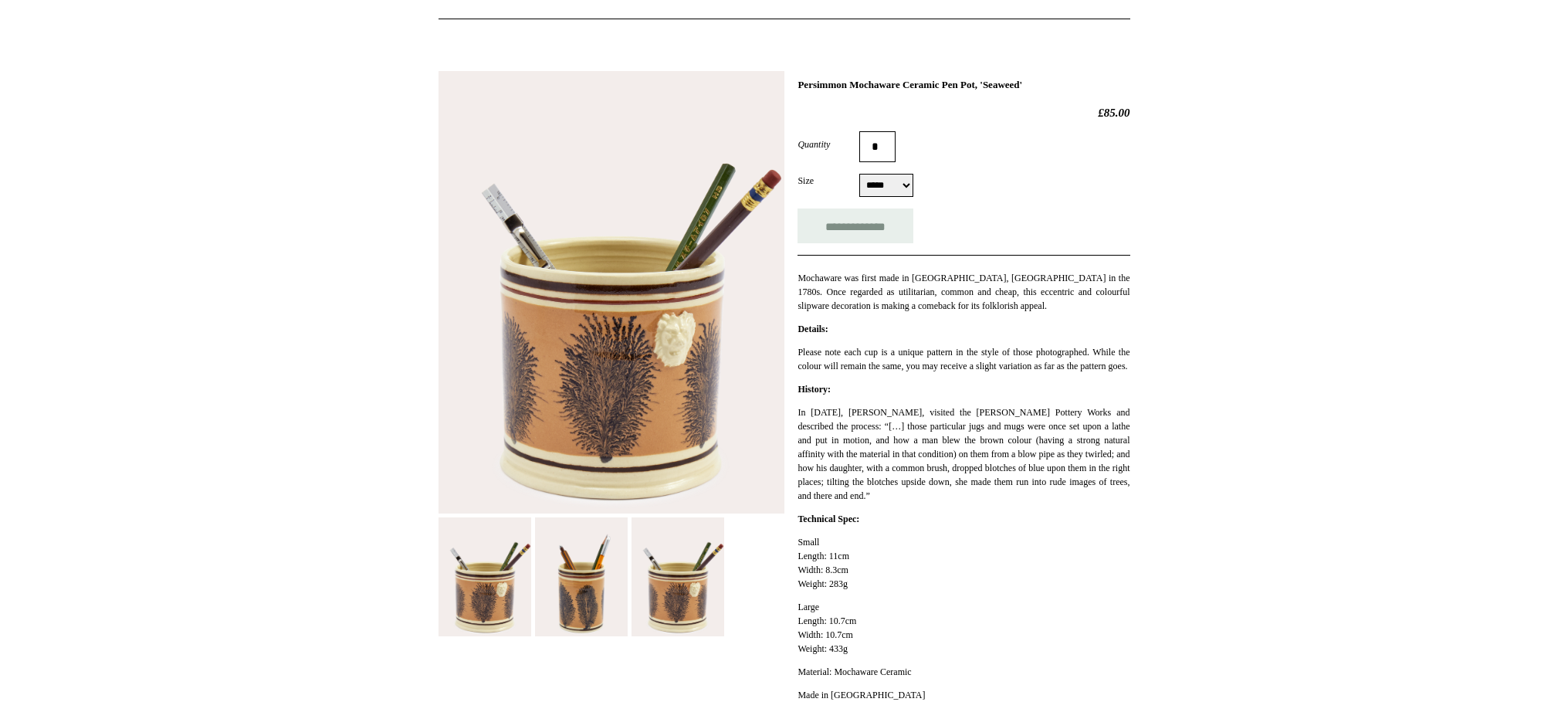
scroll to position [170, 0]
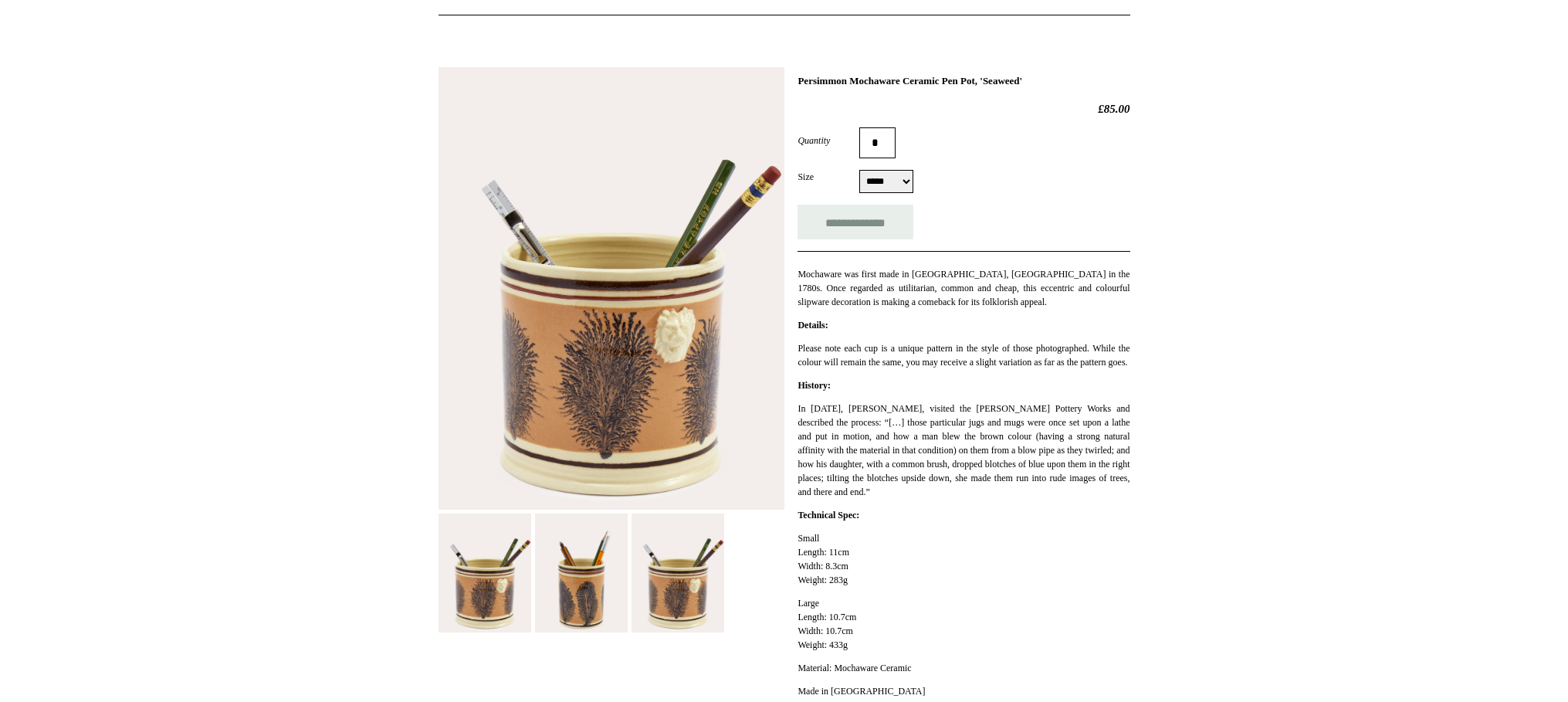
click at [596, 593] on img at bounding box center [581, 573] width 93 height 119
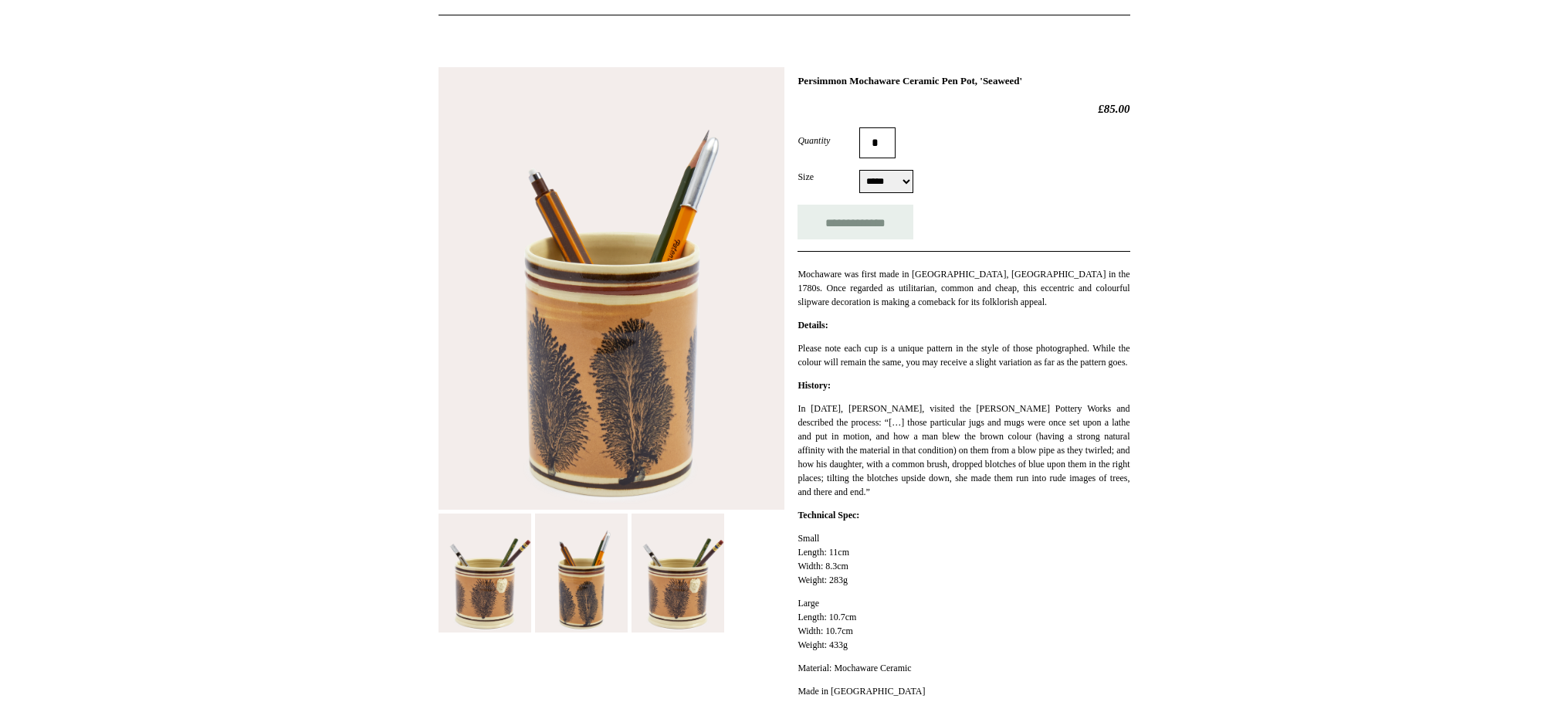
click at [470, 595] on img at bounding box center [485, 573] width 93 height 119
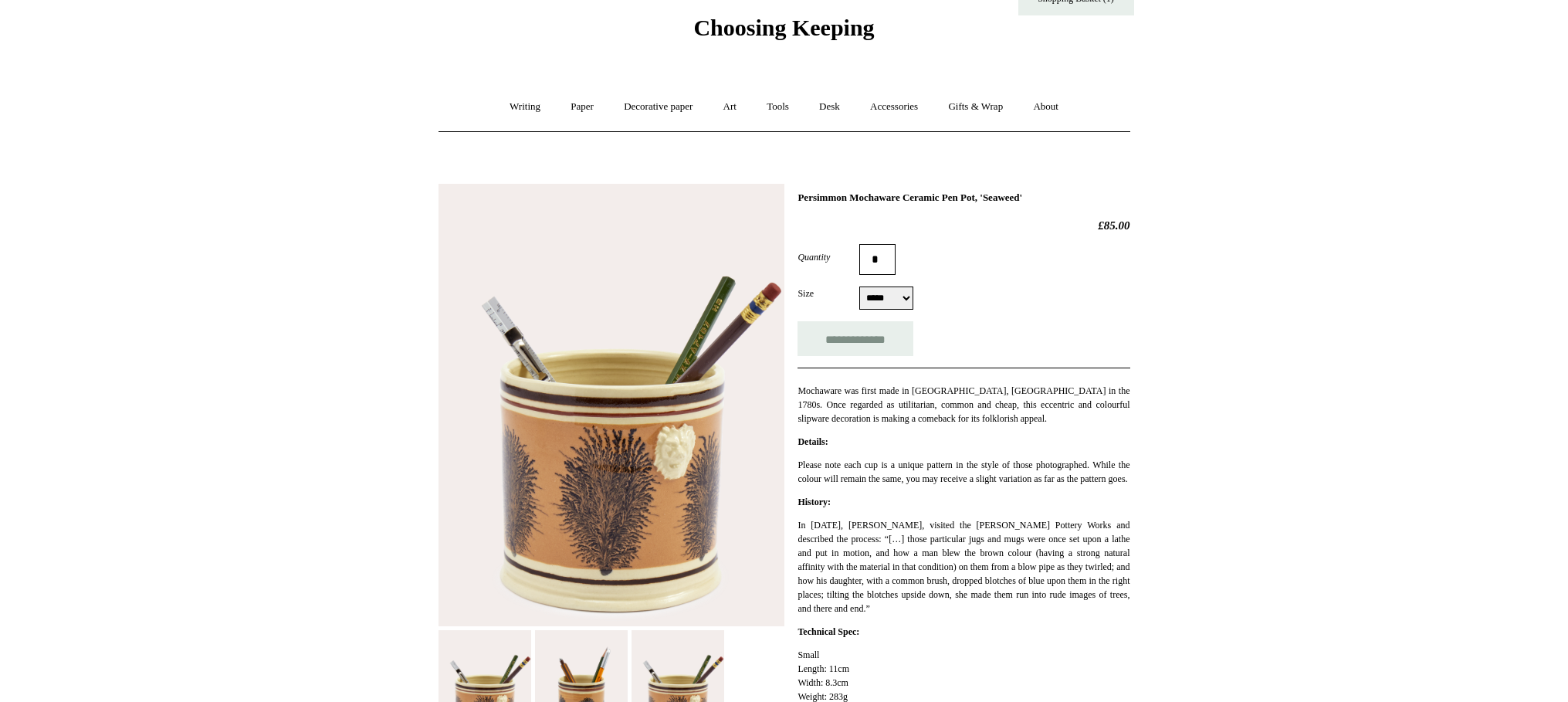
scroll to position [0, 0]
